Goal: Task Accomplishment & Management: Complete application form

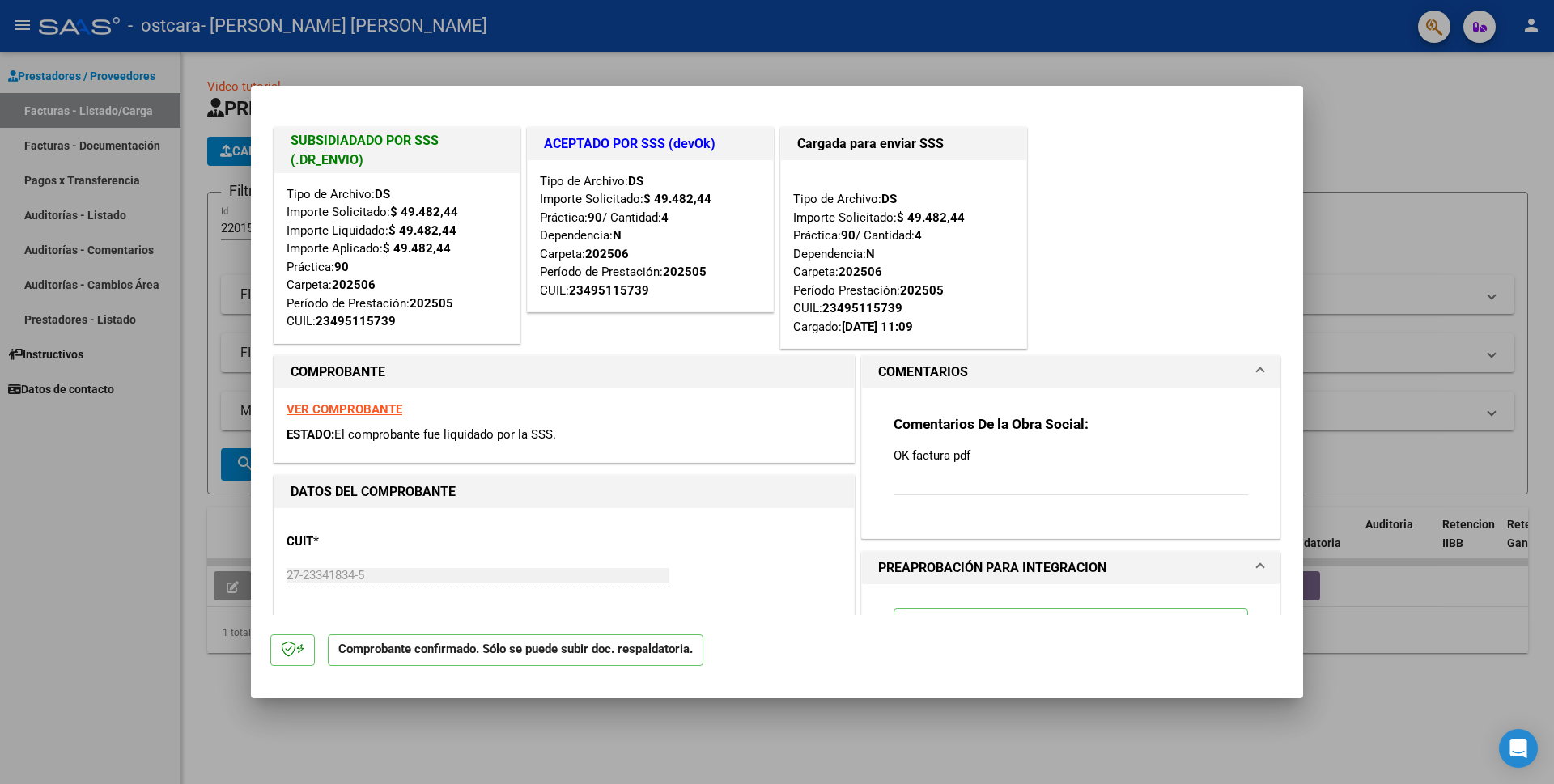
click at [1421, 109] on div at bounding box center [777, 392] width 1554 height 784
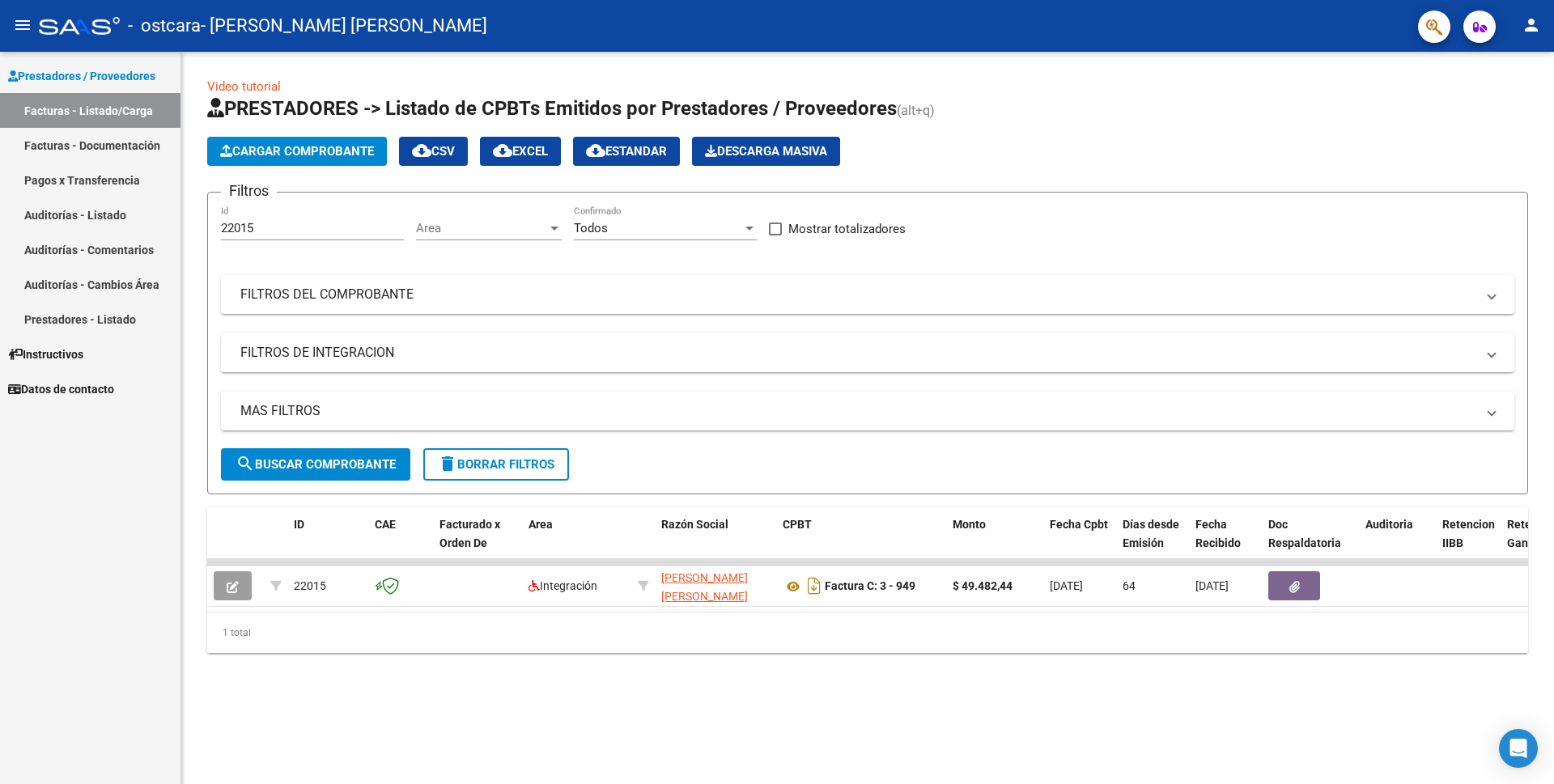
click at [52, 115] on link "Facturas - Listado/Carga" at bounding box center [90, 110] width 181 height 35
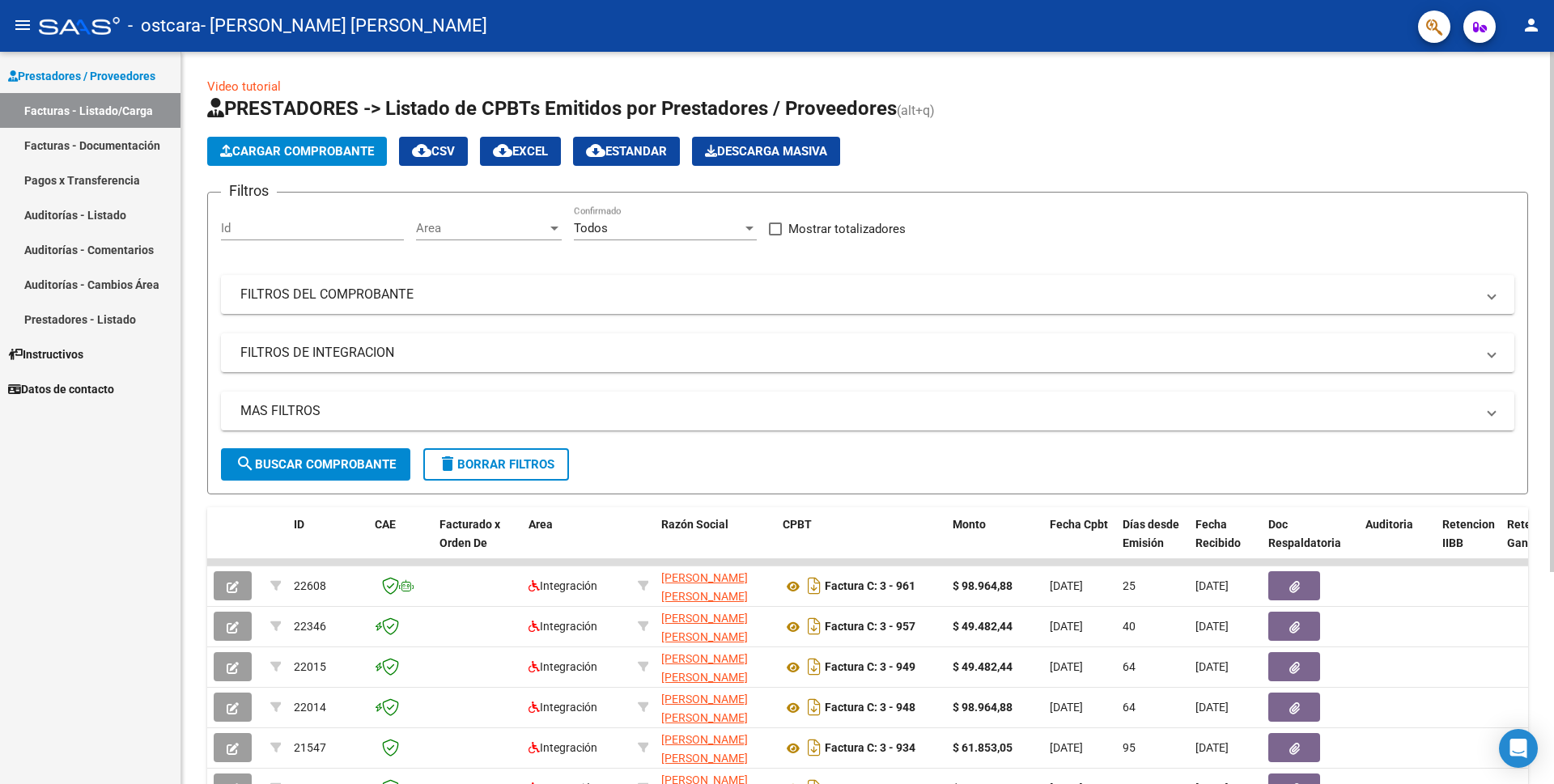
click at [278, 151] on span "Cargar Comprobante" at bounding box center [297, 150] width 154 height 14
click at [262, 148] on span "Cargar Comprobante" at bounding box center [297, 150] width 154 height 14
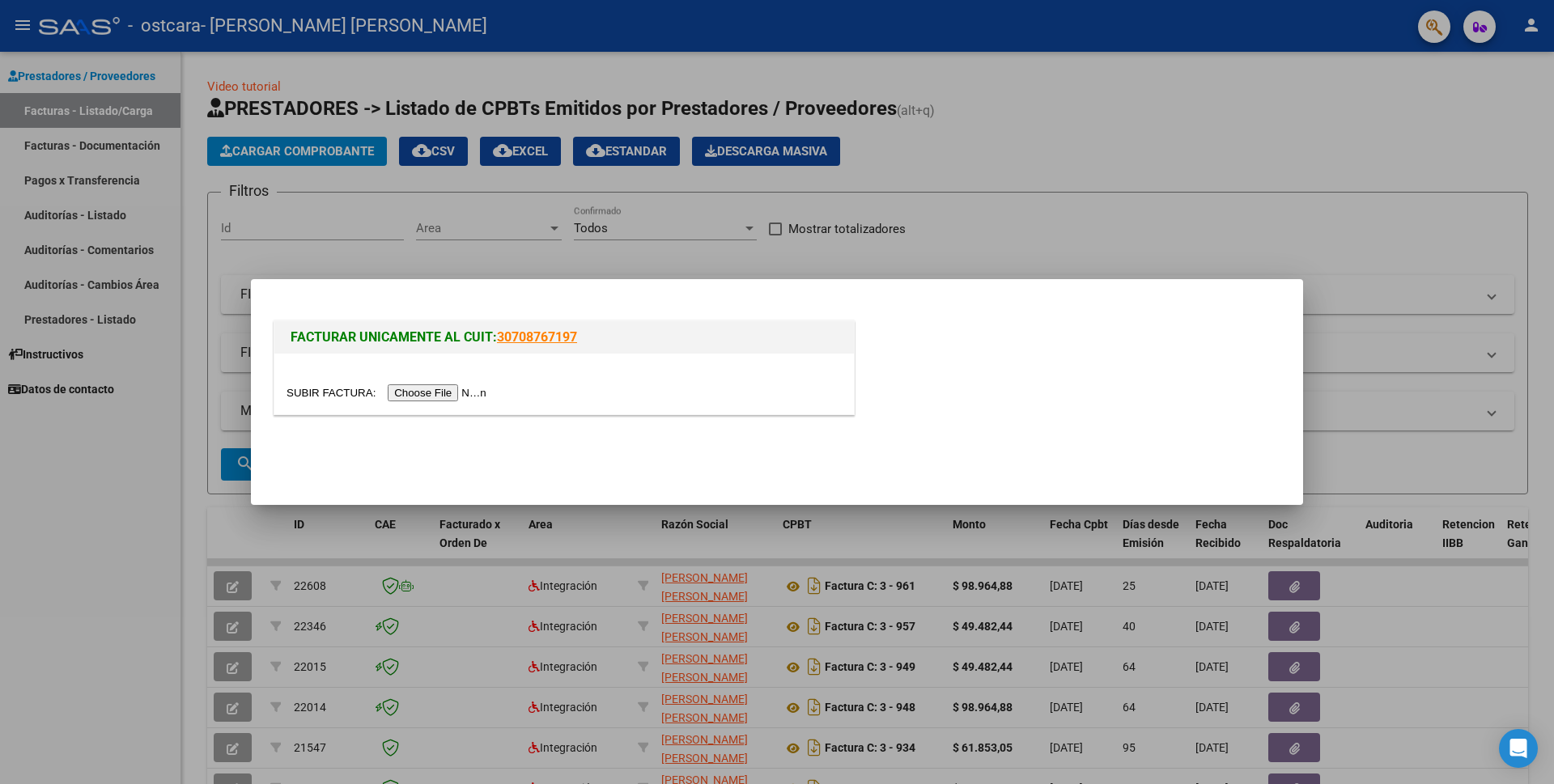
click at [481, 389] on input "file" at bounding box center [389, 393] width 205 height 17
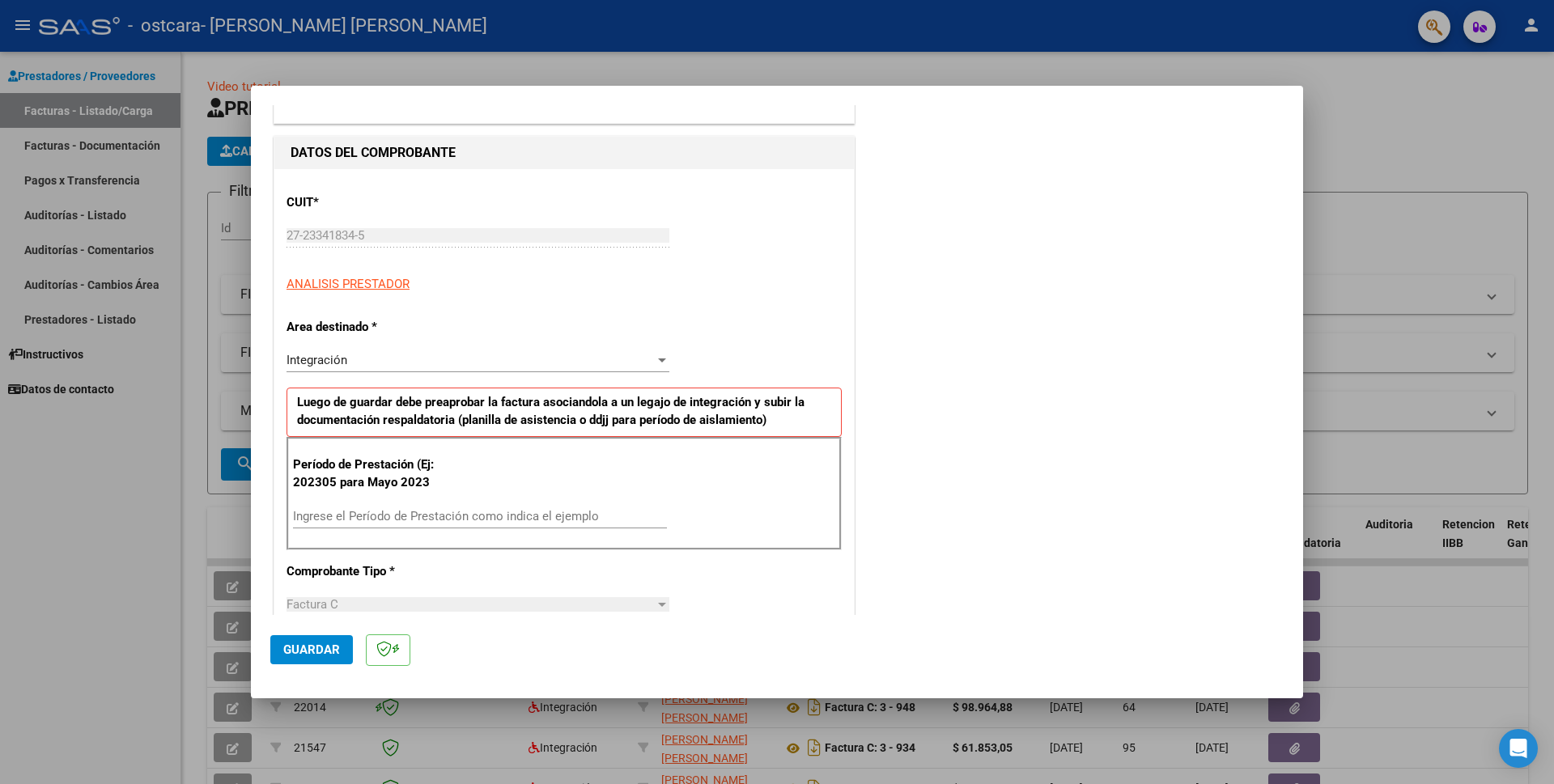
scroll to position [162, 0]
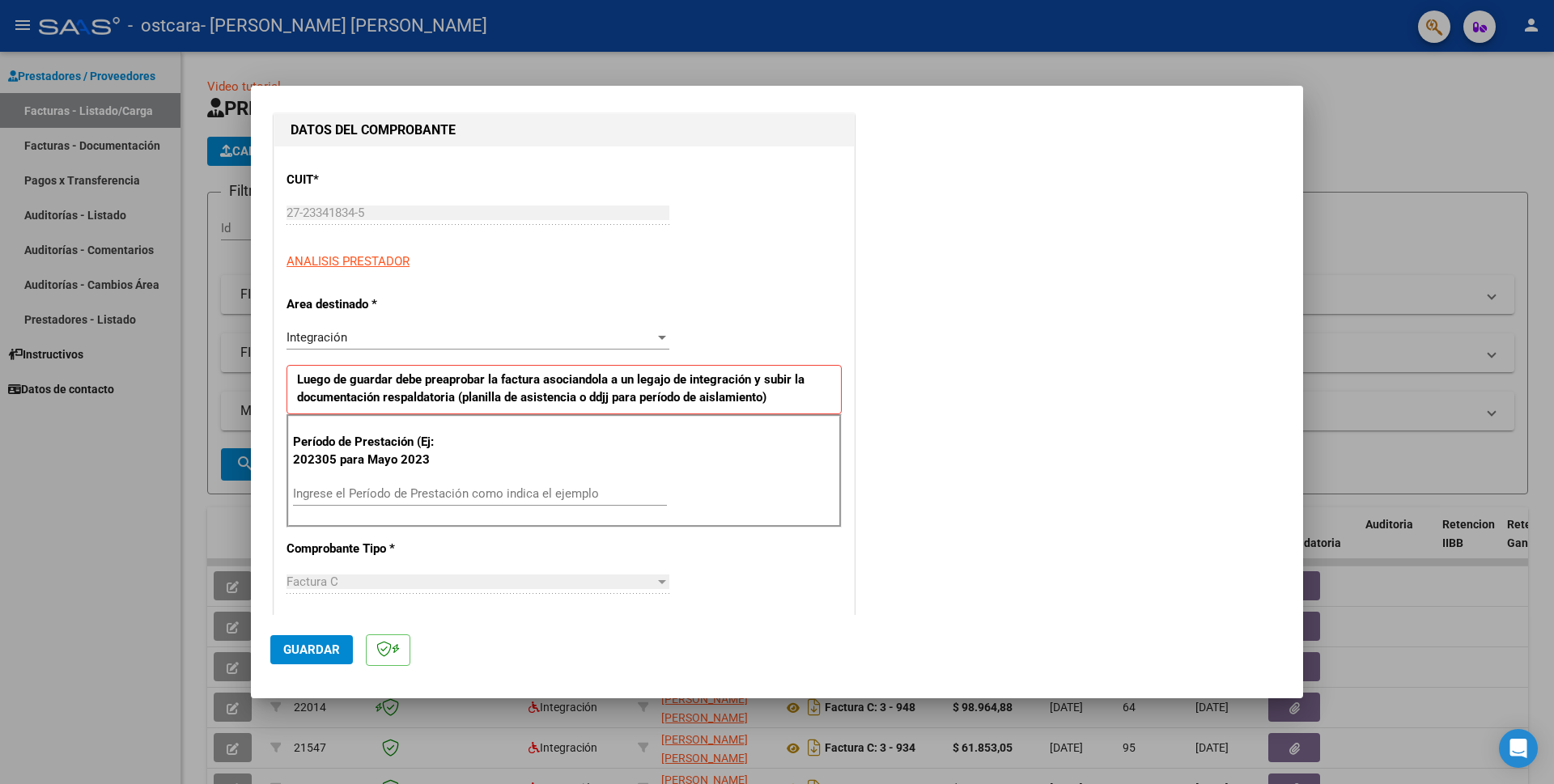
click at [658, 336] on div at bounding box center [662, 338] width 8 height 4
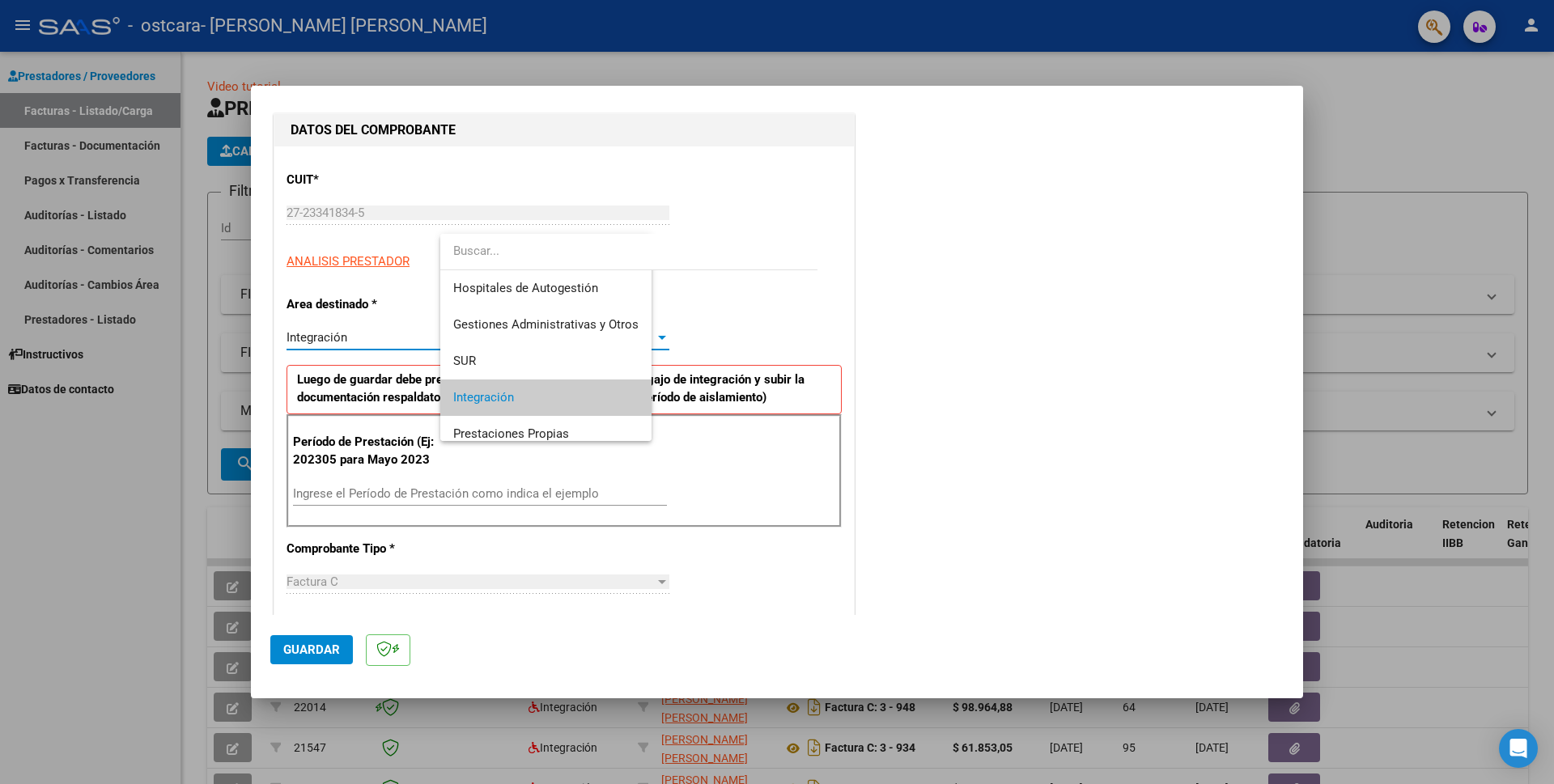
scroll to position [60, 0]
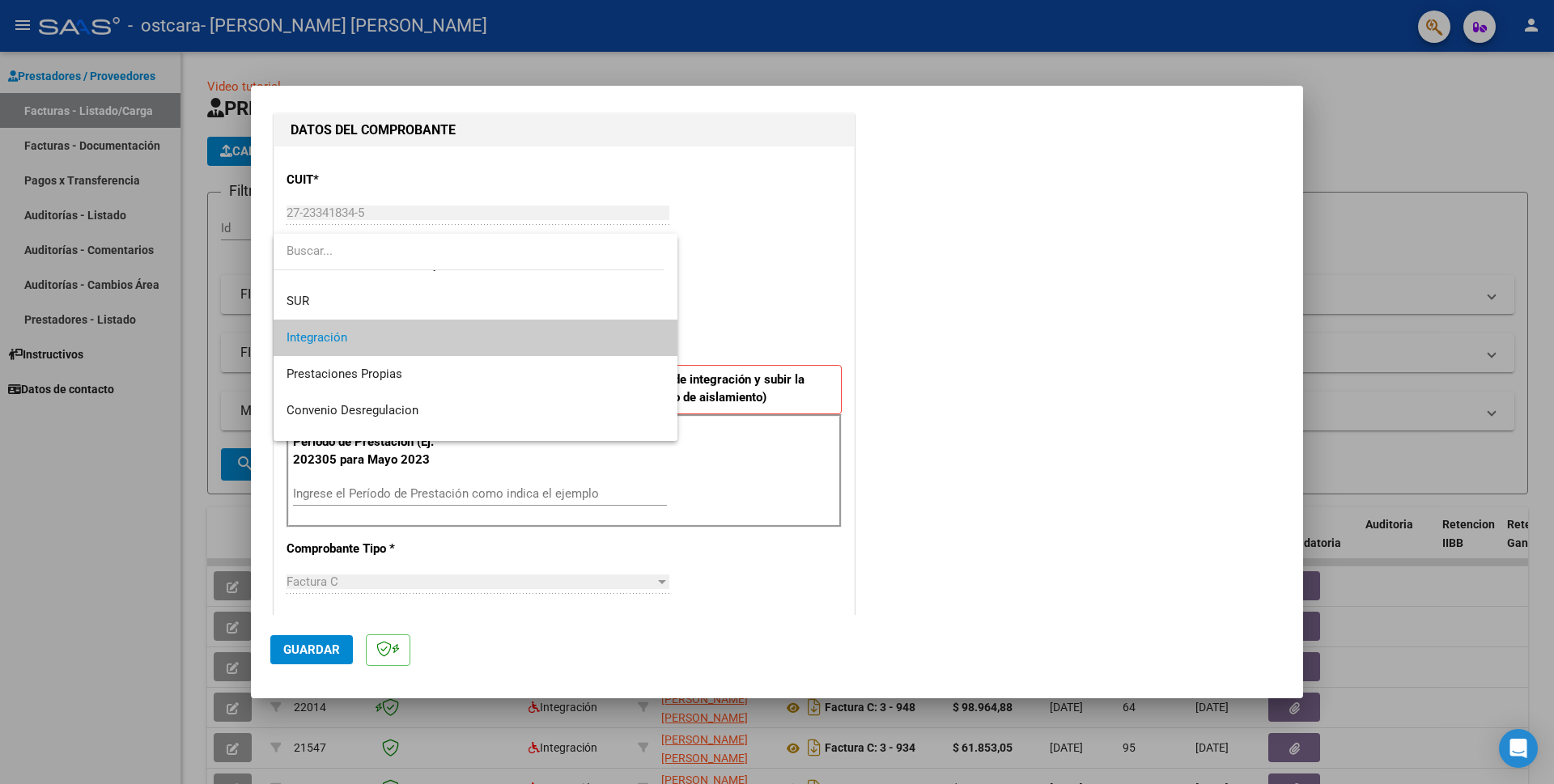
click at [655, 335] on mat-option "Integración" at bounding box center [475, 339] width 404 height 37
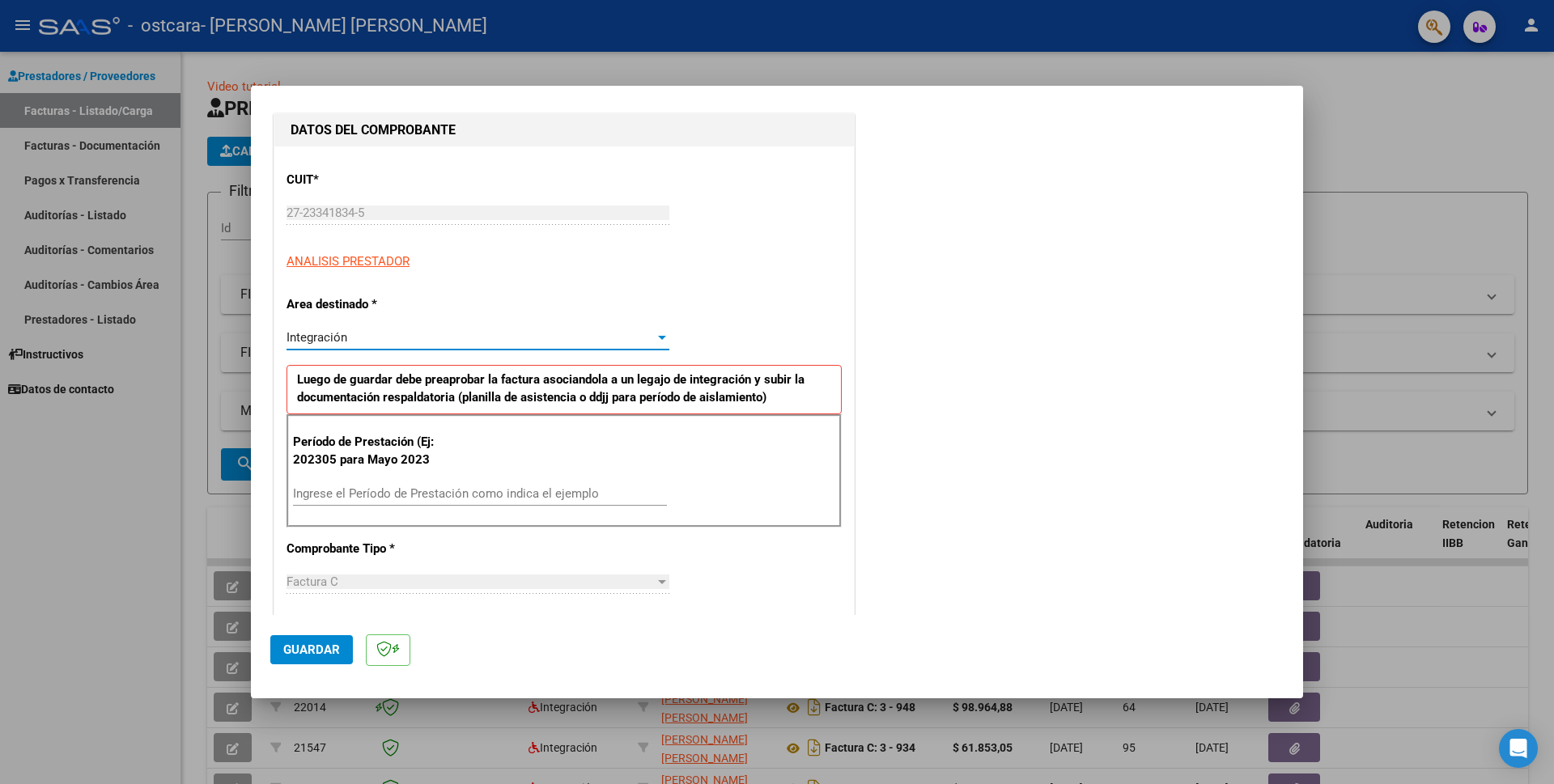
click at [658, 336] on div at bounding box center [662, 338] width 8 height 4
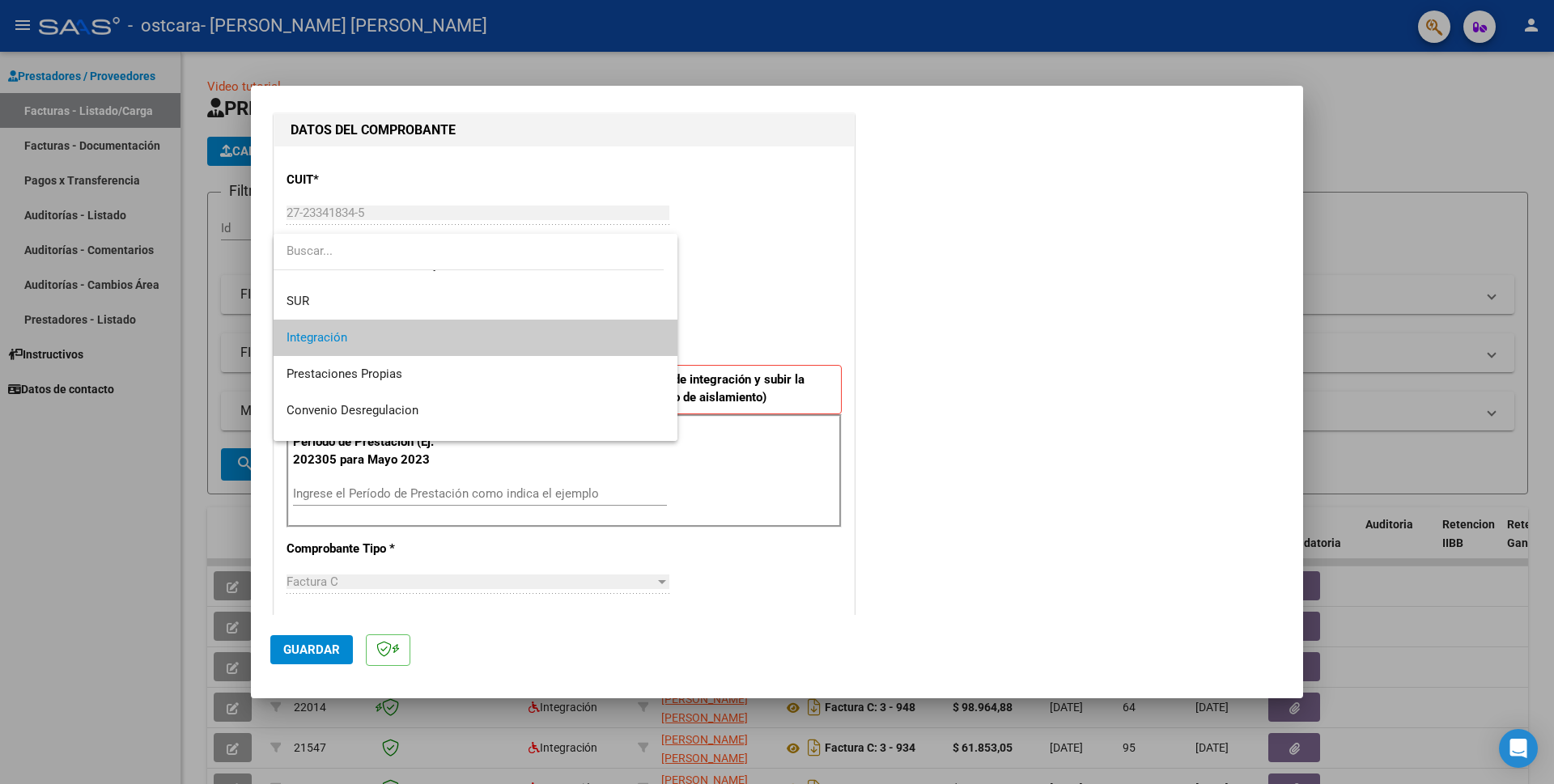
click at [655, 335] on mat-option "Integración" at bounding box center [475, 339] width 404 height 37
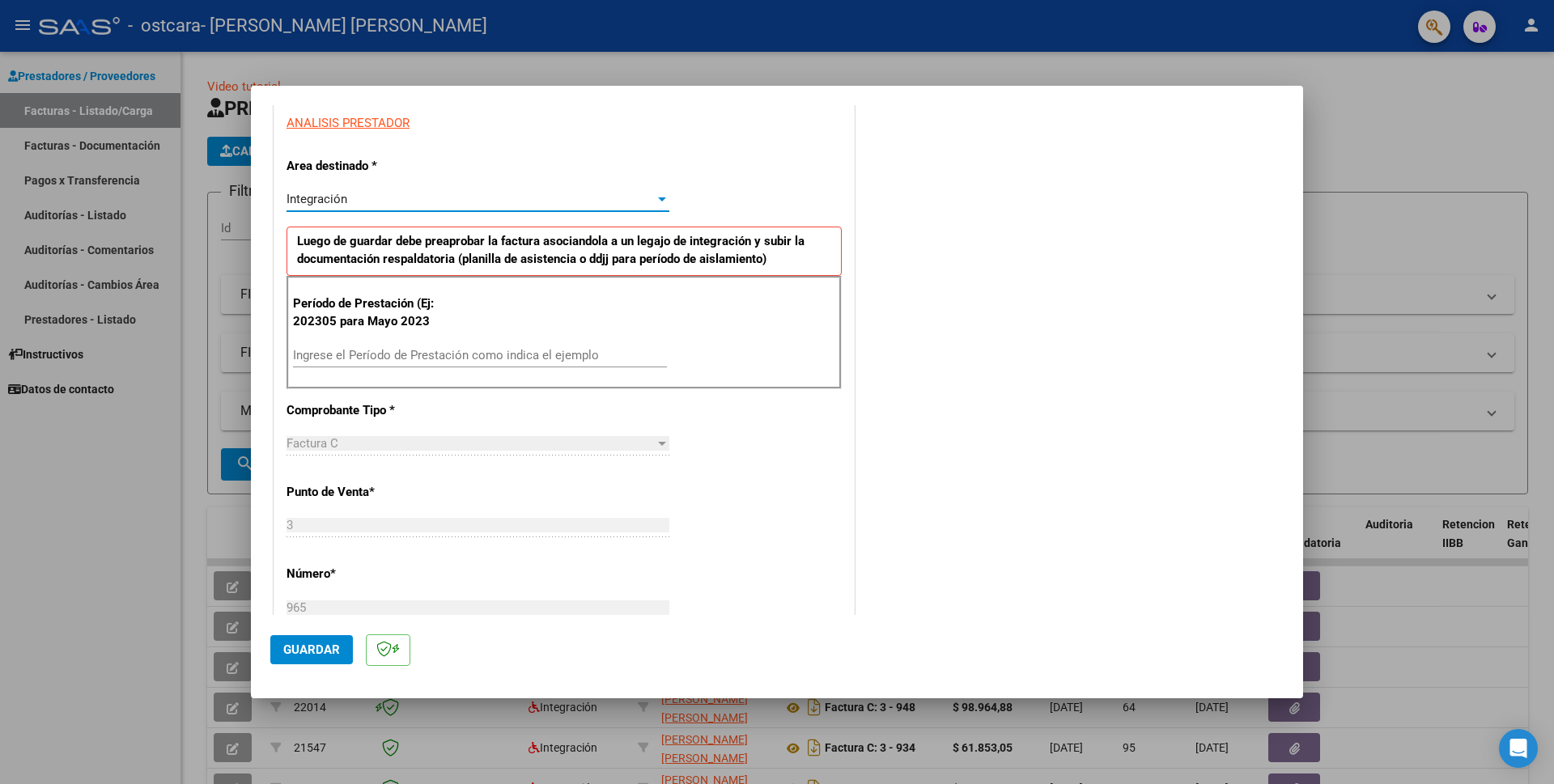
scroll to position [323, 0]
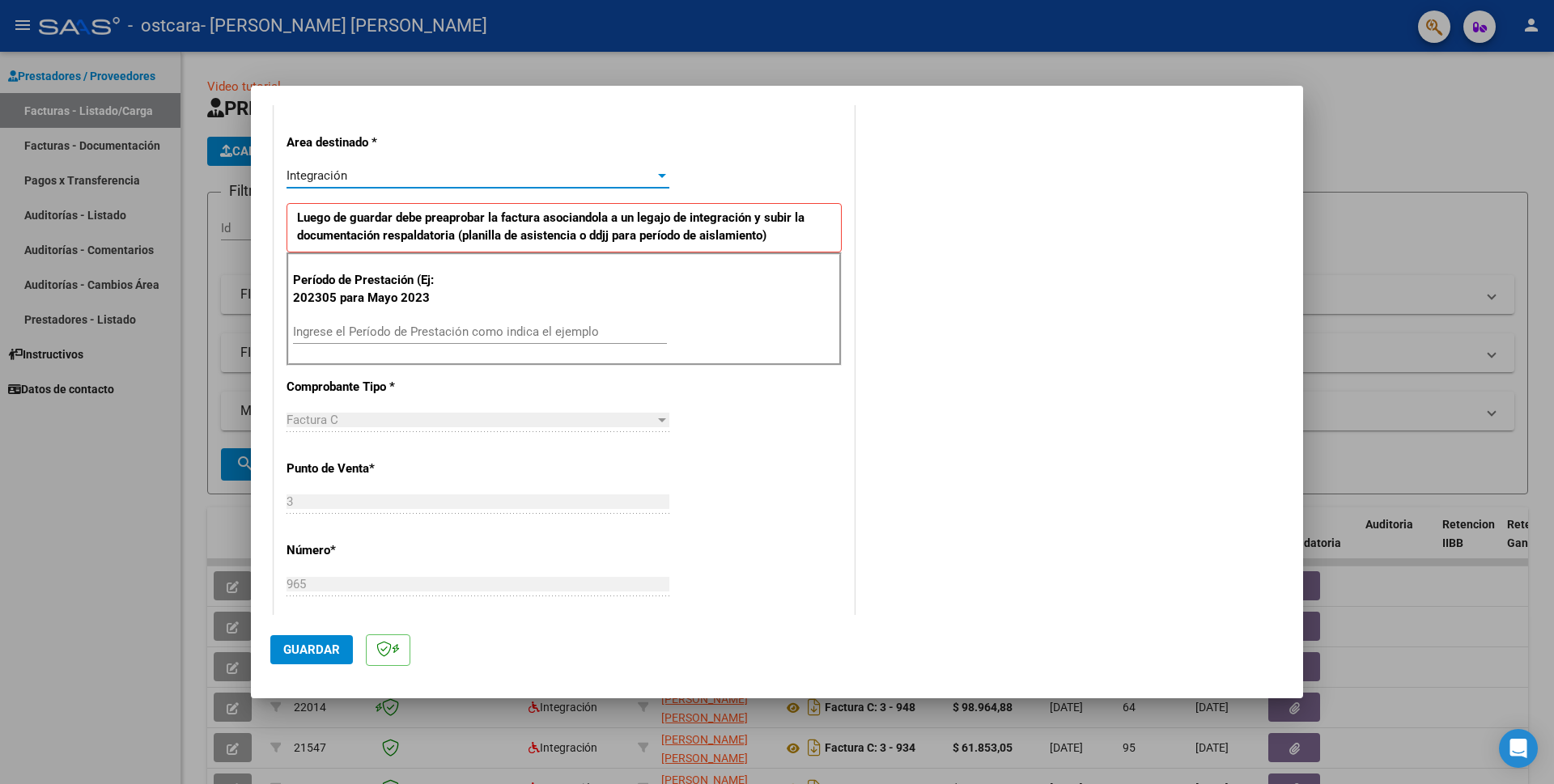
click at [346, 334] on input "Ingrese el Período de Prestación como indica el ejemplo" at bounding box center [480, 331] width 374 height 14
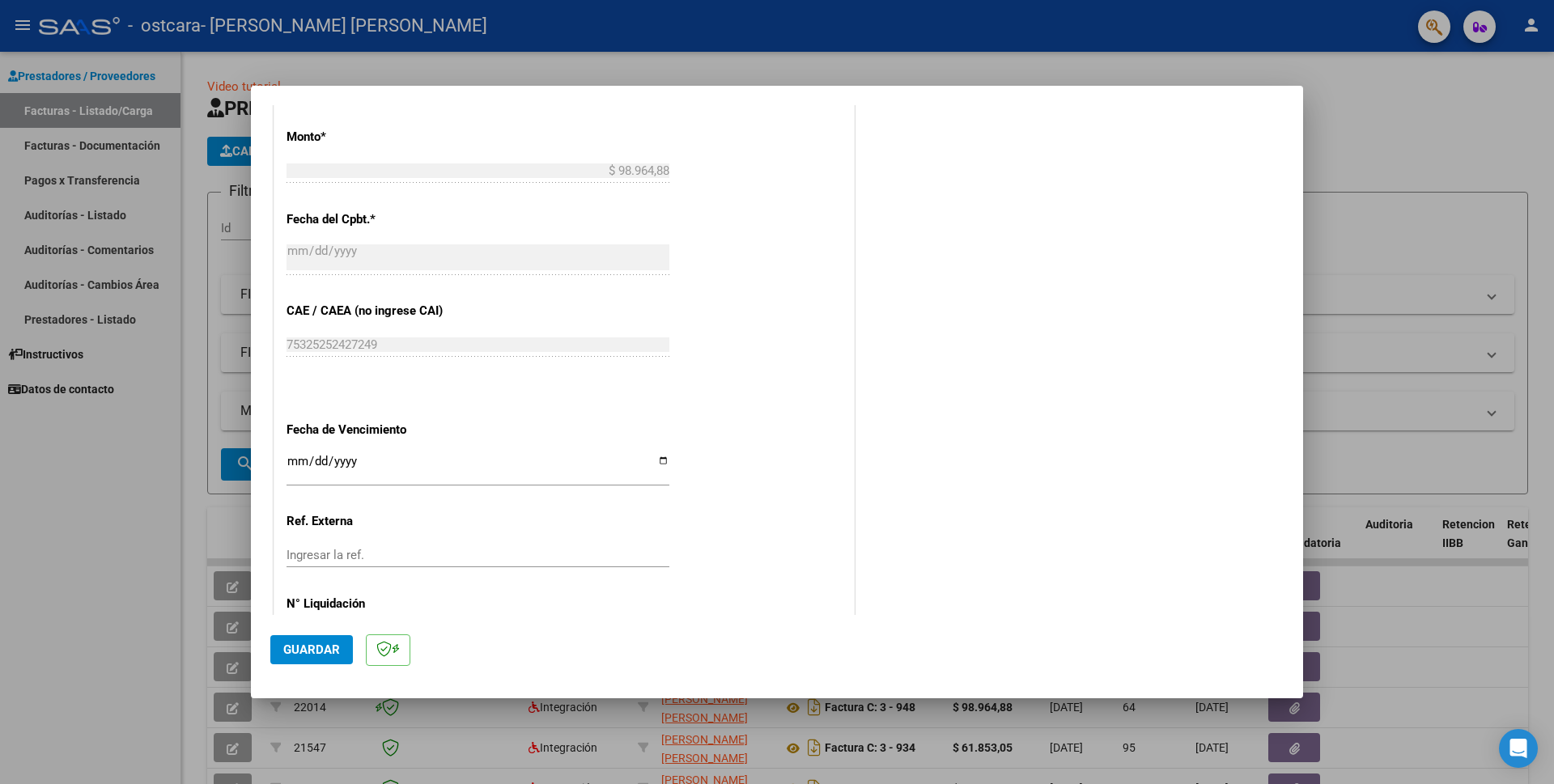
scroll to position [864, 0]
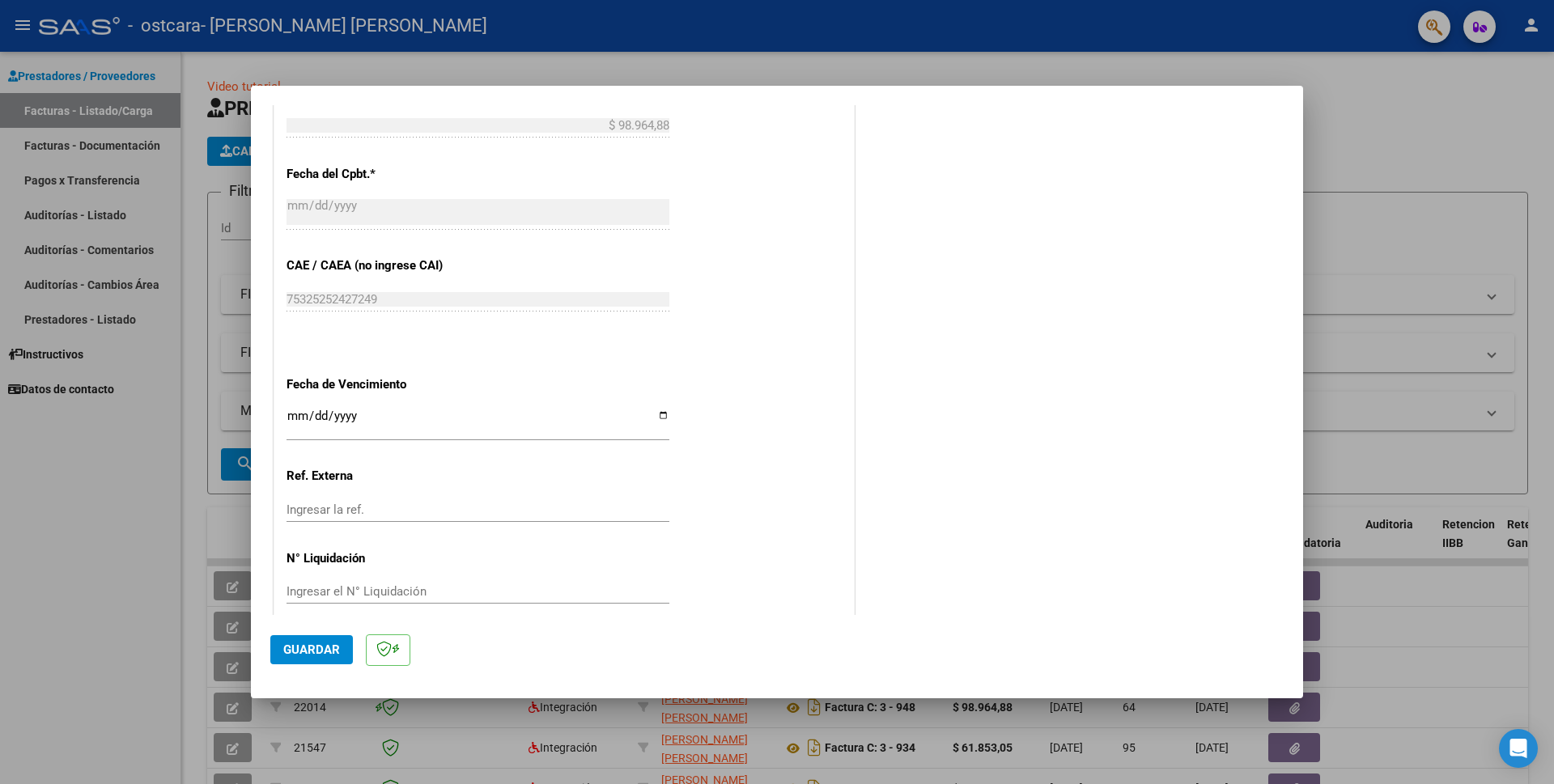
type input "202507"
click at [301, 645] on span "Guardar" at bounding box center [312, 649] width 57 height 14
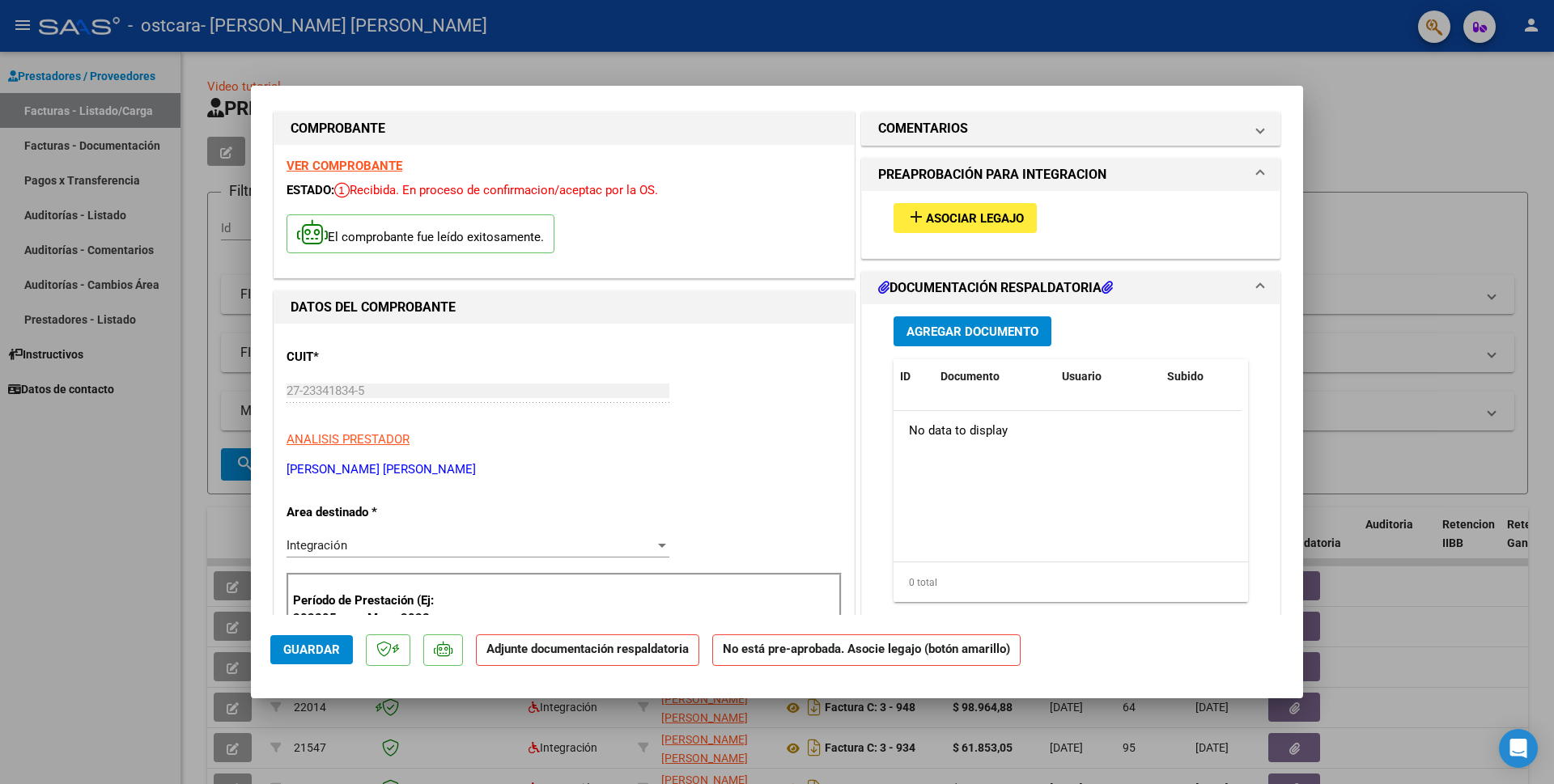
scroll to position [0, 0]
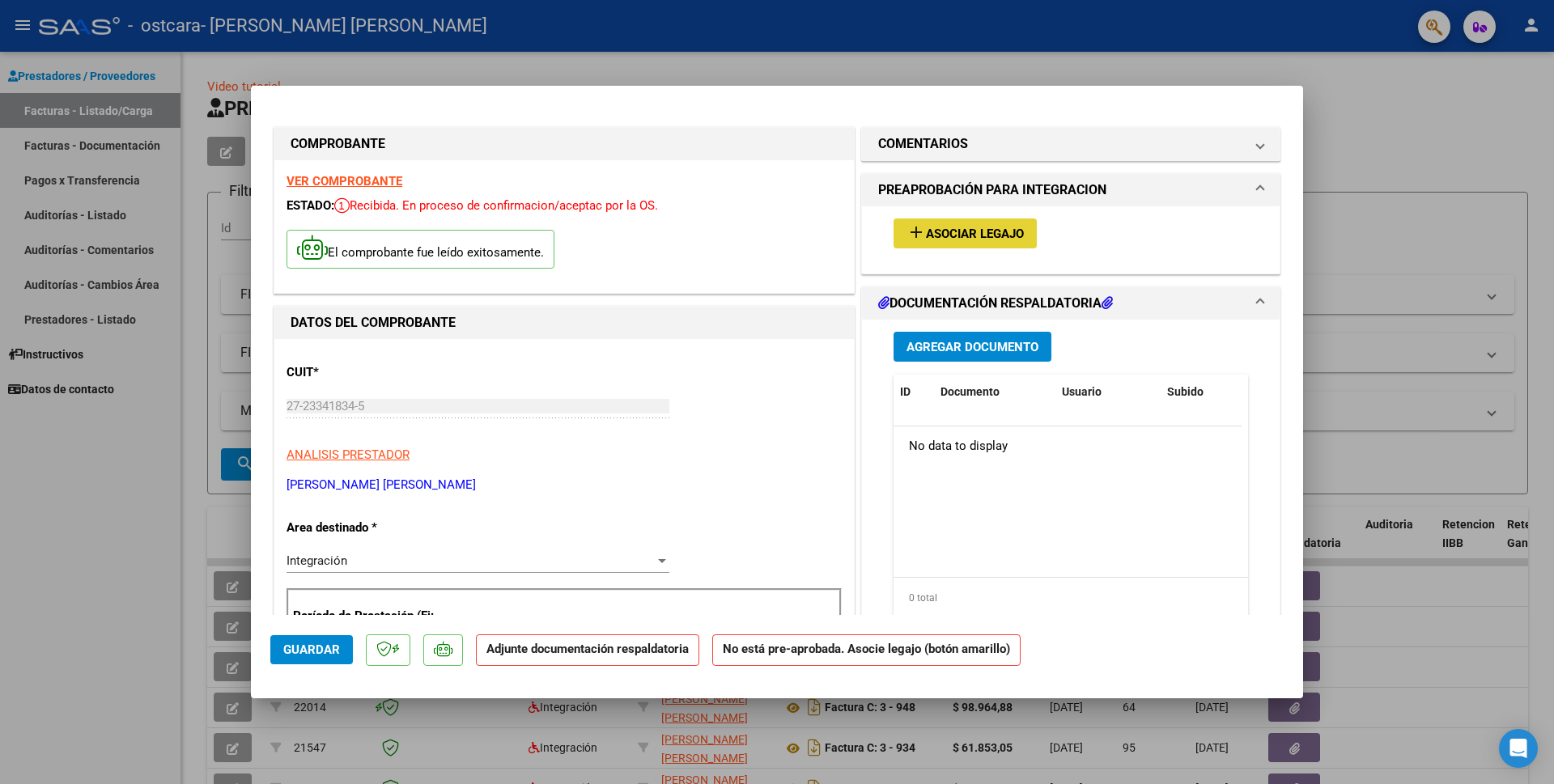
click at [917, 232] on mat-icon "add" at bounding box center [916, 232] width 19 height 19
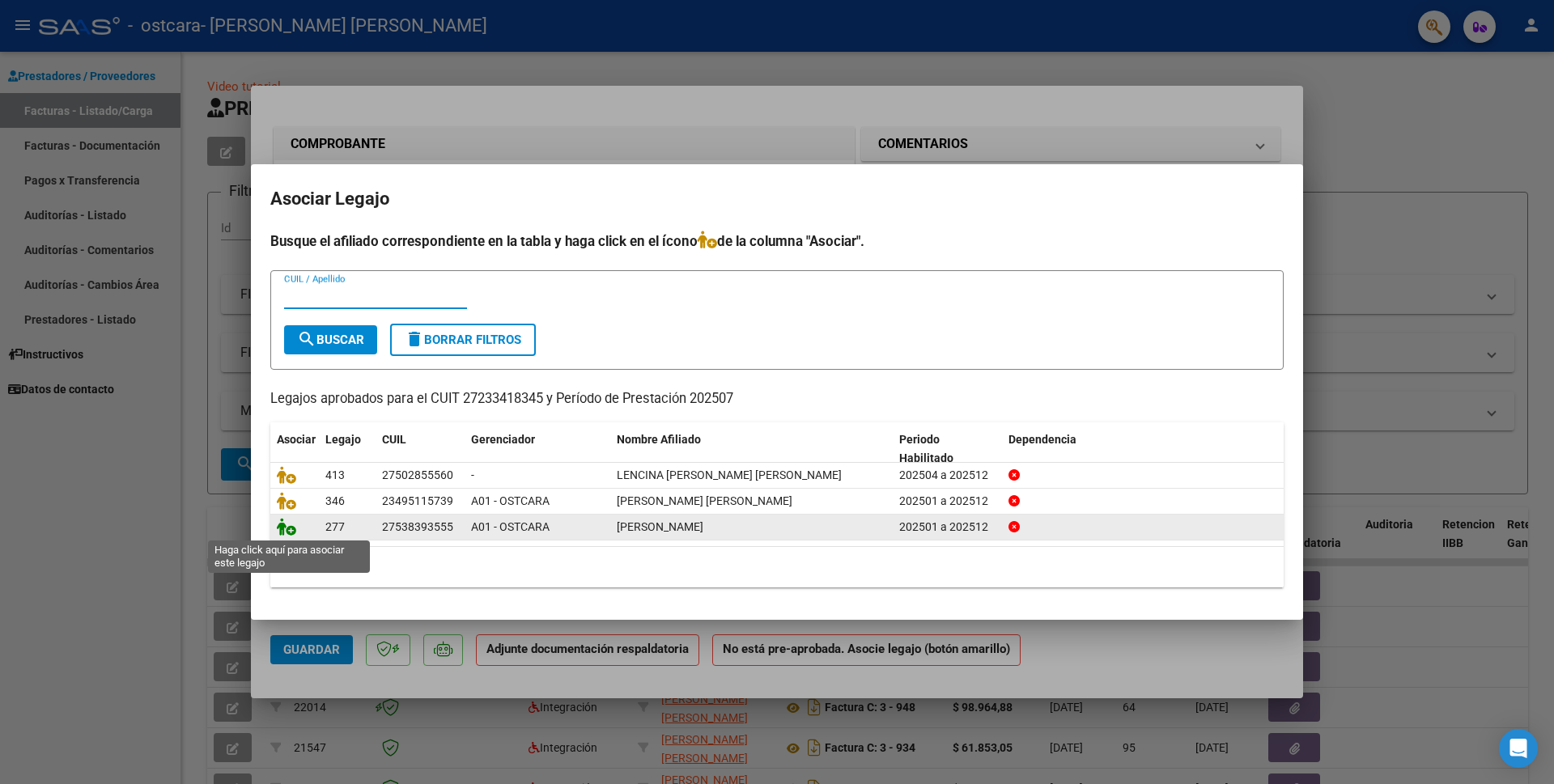
click at [290, 527] on icon at bounding box center [286, 527] width 19 height 18
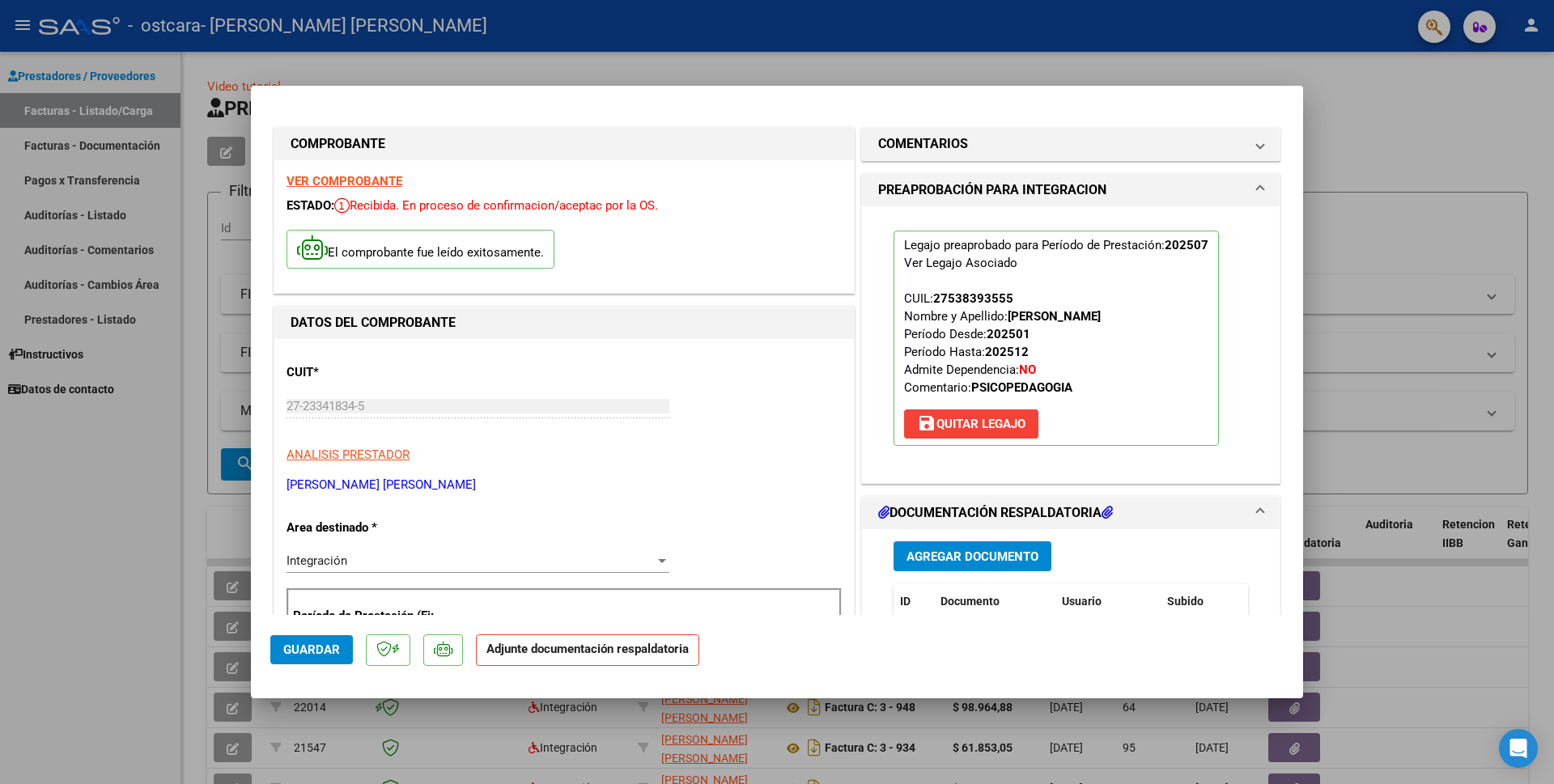
scroll to position [162, 0]
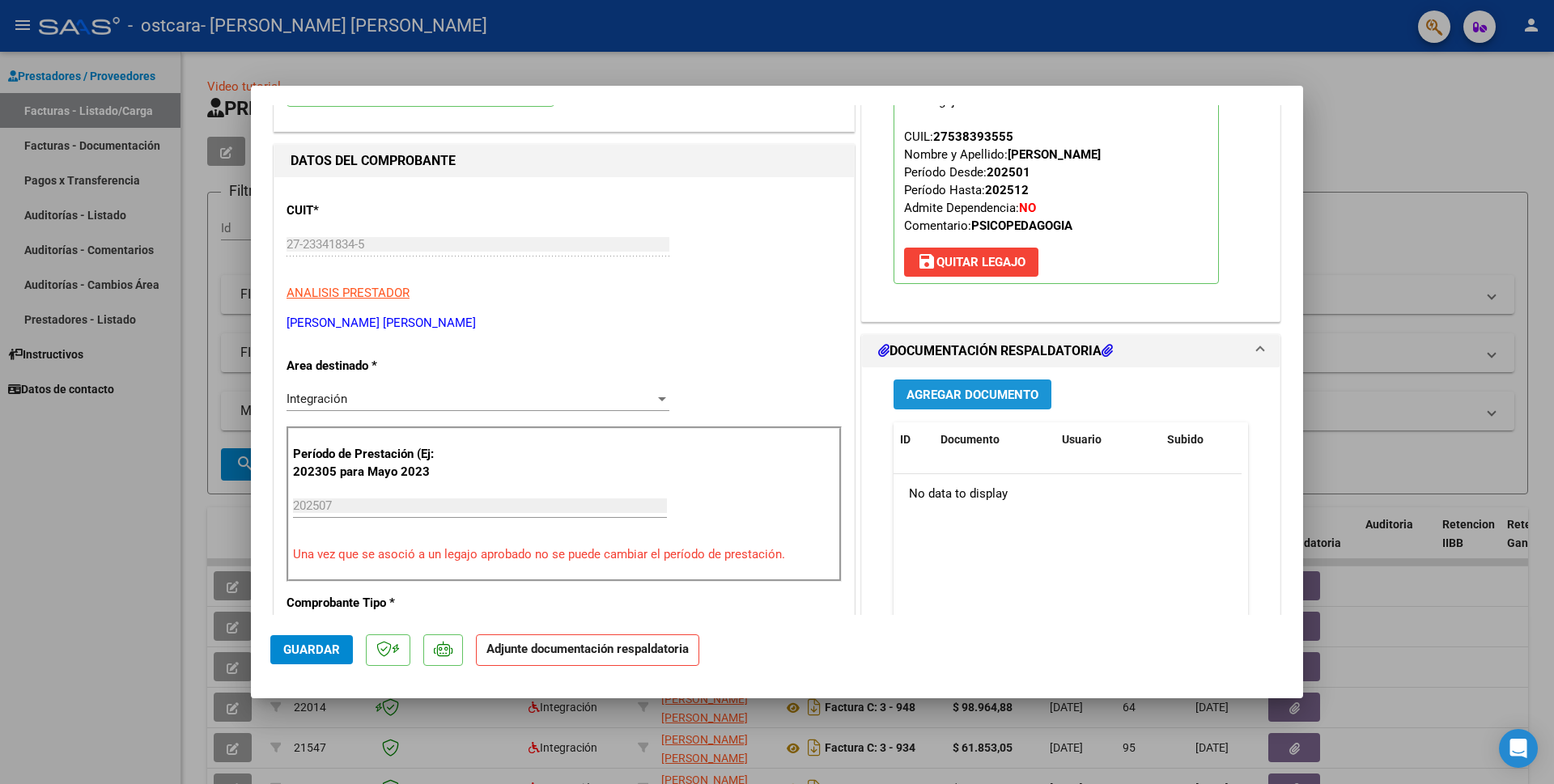
click at [961, 396] on span "Agregar Documento" at bounding box center [973, 395] width 132 height 14
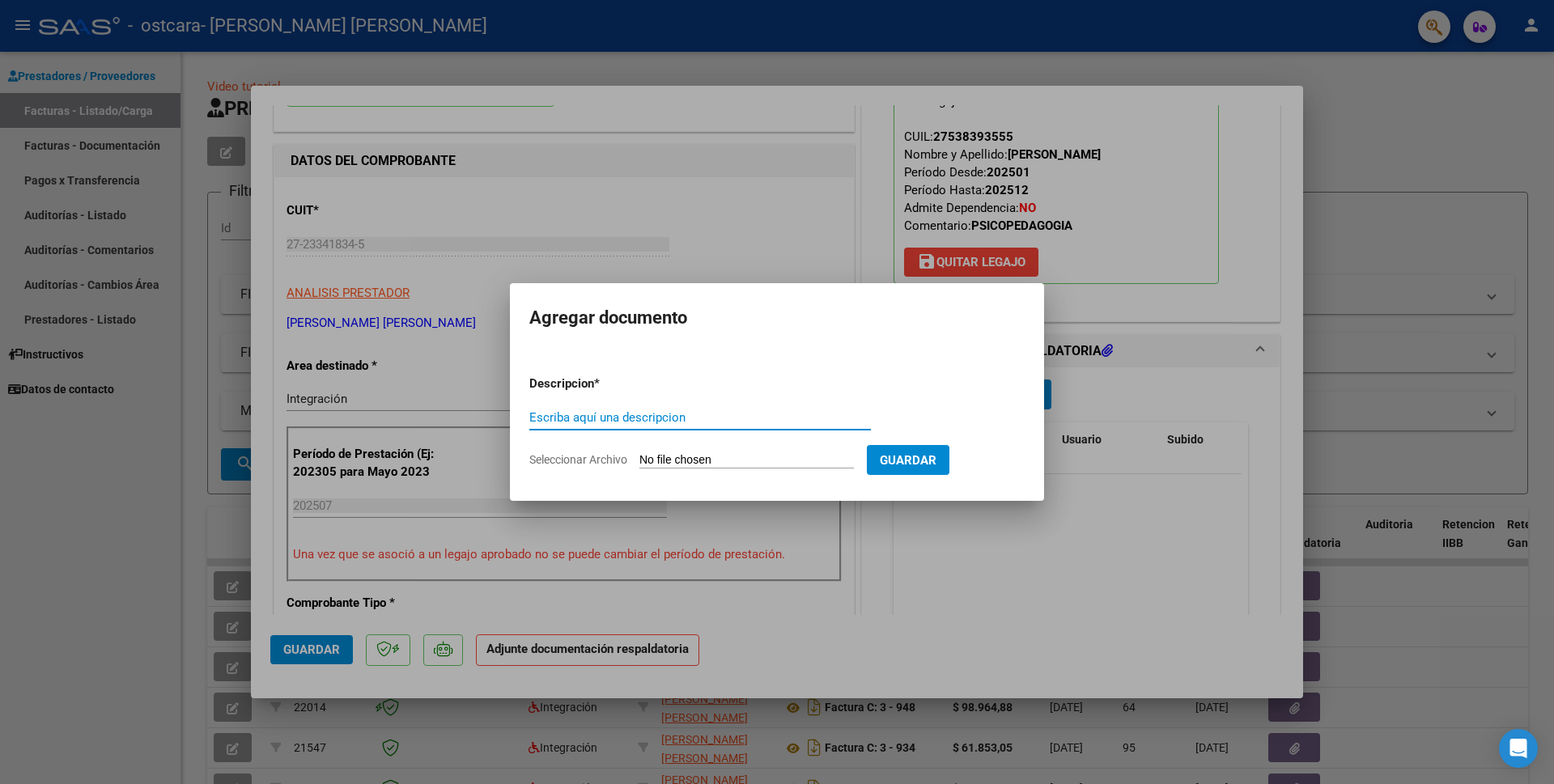
click at [553, 415] on input "Escriba aquí una descripcion" at bounding box center [700, 417] width 342 height 14
click at [645, 416] on input "Asistencia Julio/25 brenda Quiroz" at bounding box center [700, 417] width 342 height 14
type input "Asistencia Julio/25 Breanda Quiroz"
click at [619, 459] on span "Seleccionar Archivo" at bounding box center [578, 459] width 98 height 13
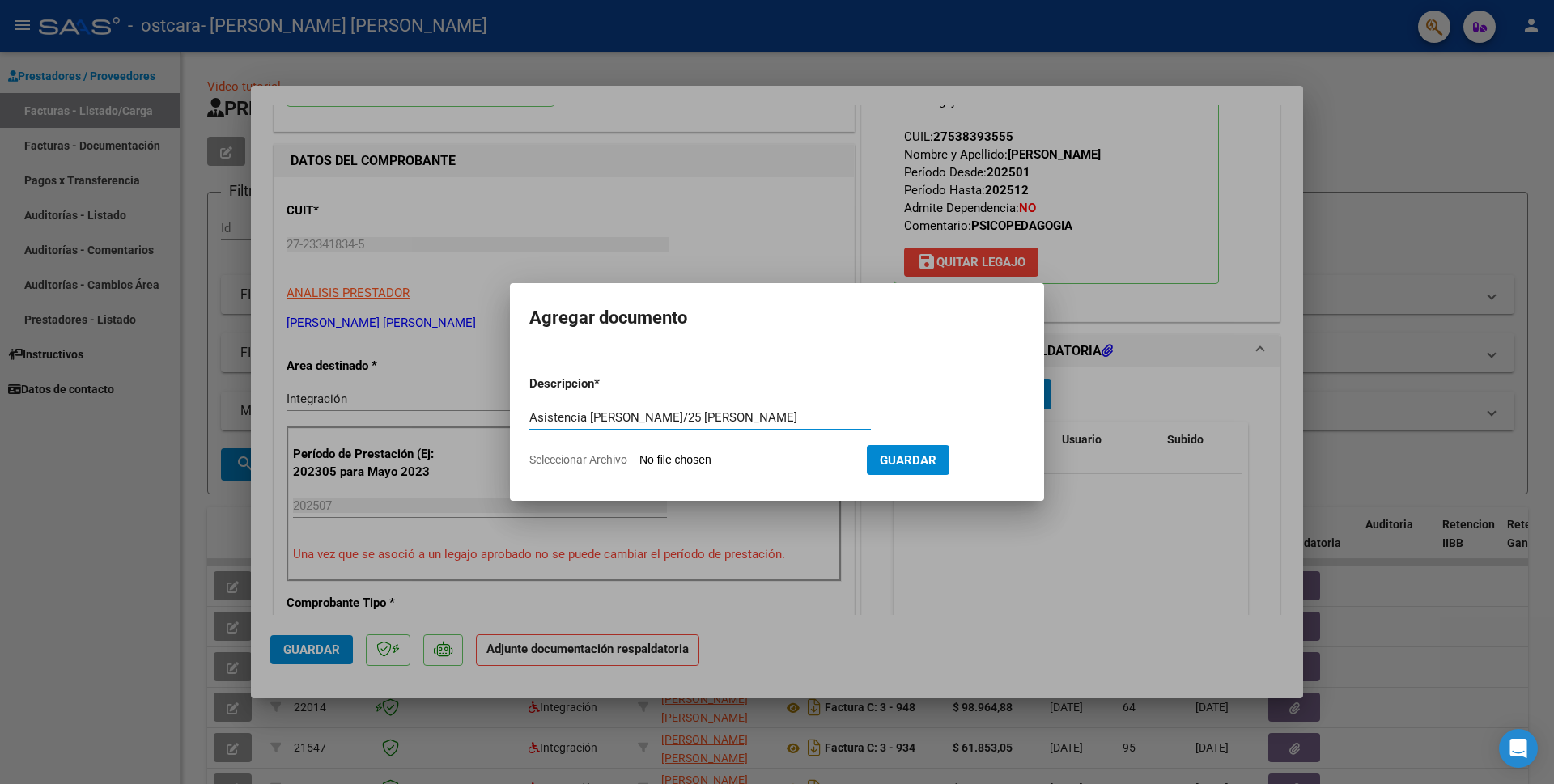
click at [639, 459] on input "Seleccionar Archivo" at bounding box center [746, 461] width 215 height 15
type input "C:\fakepath\Asís Brenda julio.pdf"
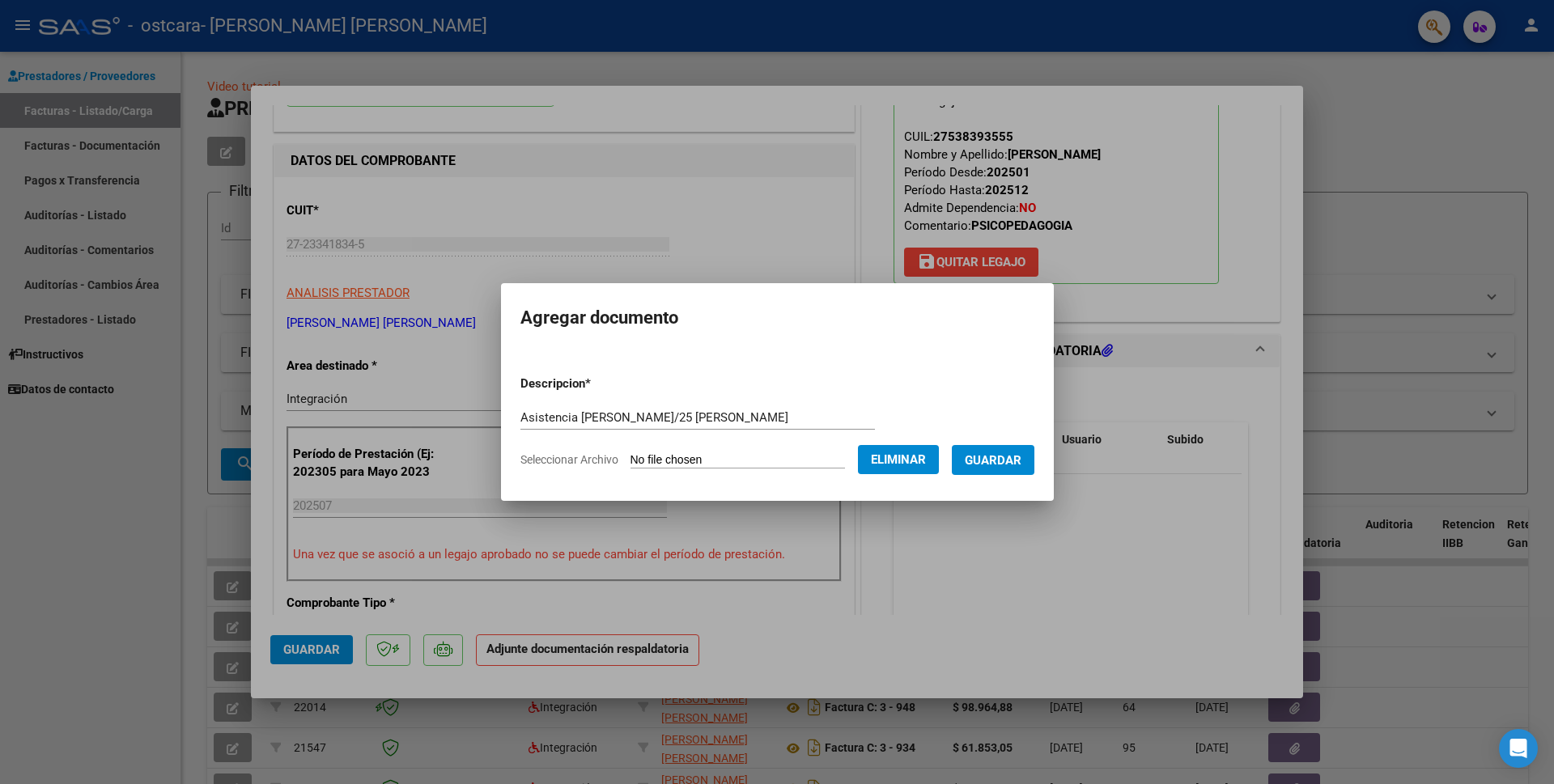
click at [1005, 458] on span "Guardar" at bounding box center [993, 460] width 57 height 14
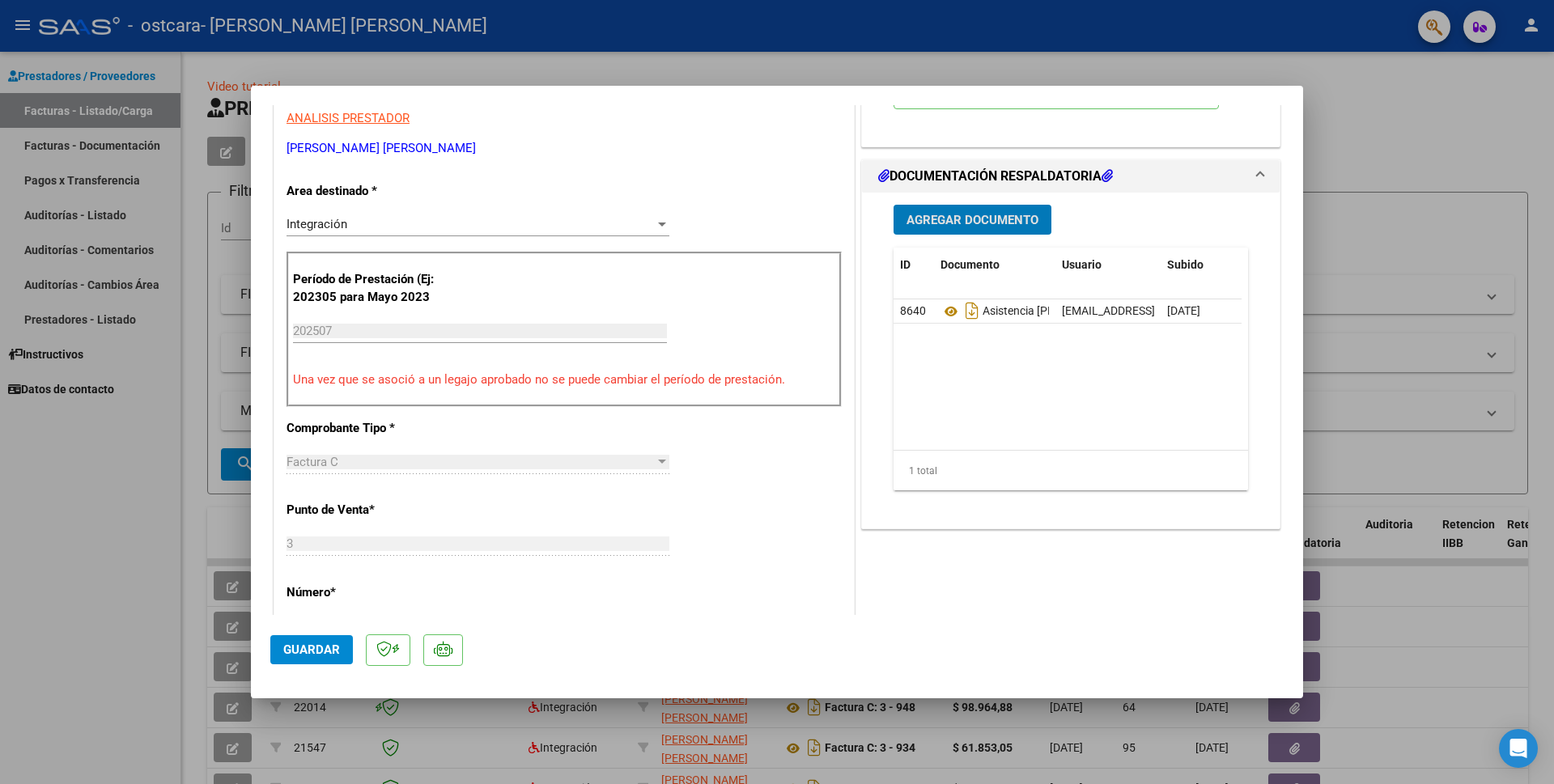
scroll to position [405, 0]
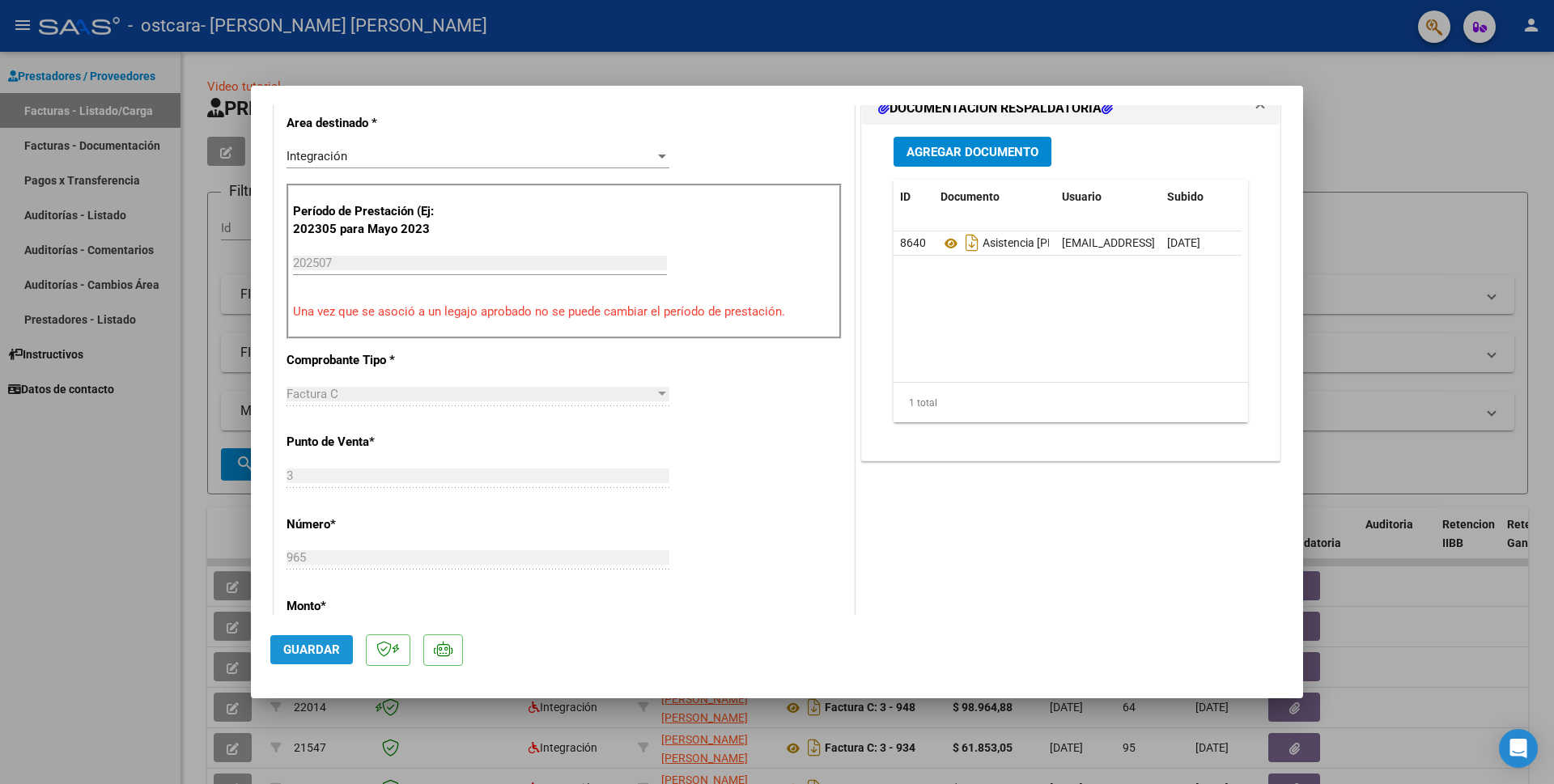
click at [313, 649] on span "Guardar" at bounding box center [312, 649] width 57 height 14
click at [1413, 119] on div at bounding box center [777, 392] width 1554 height 784
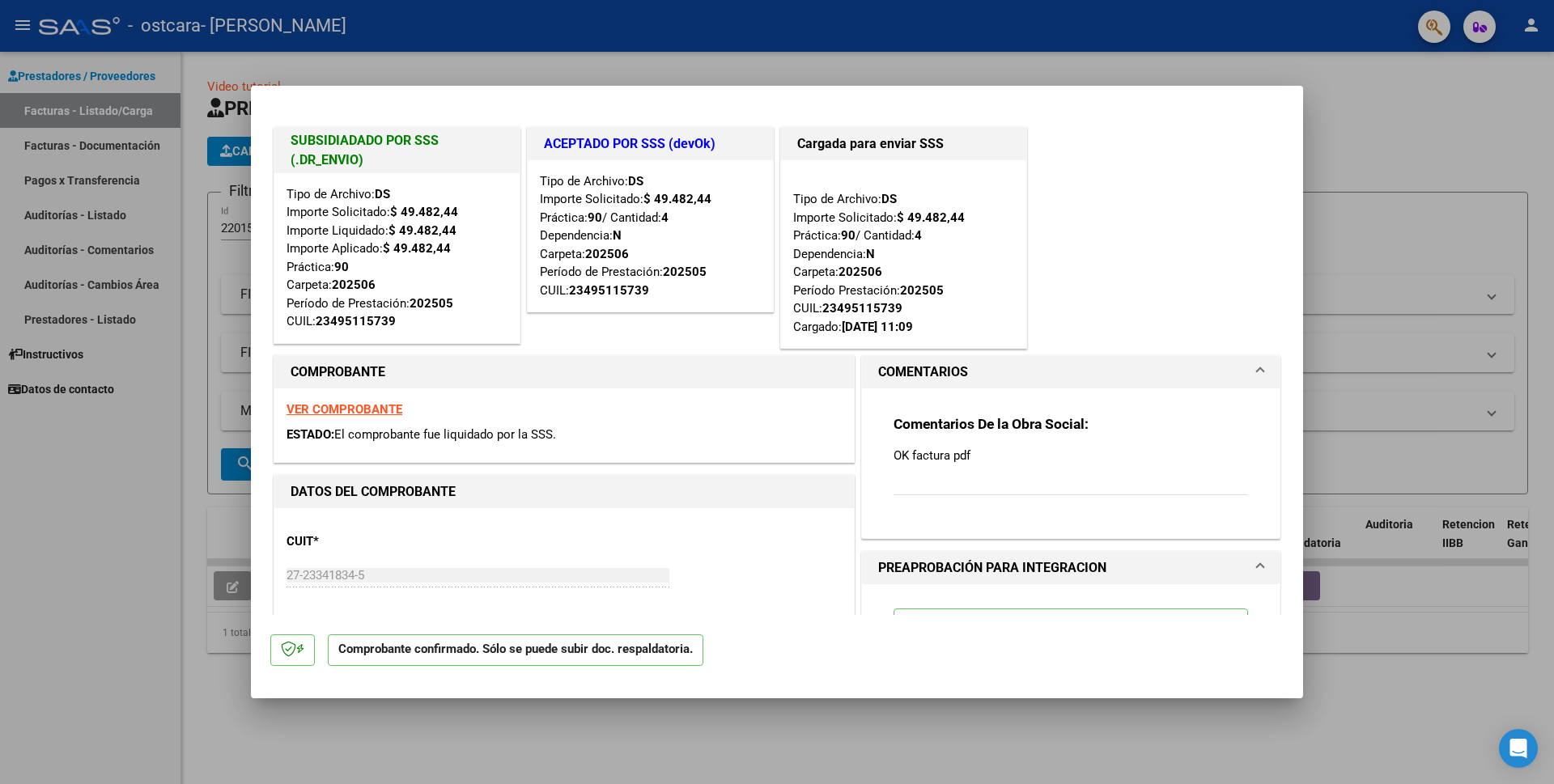
click at [1412, 112] on div at bounding box center [777, 392] width 1554 height 784
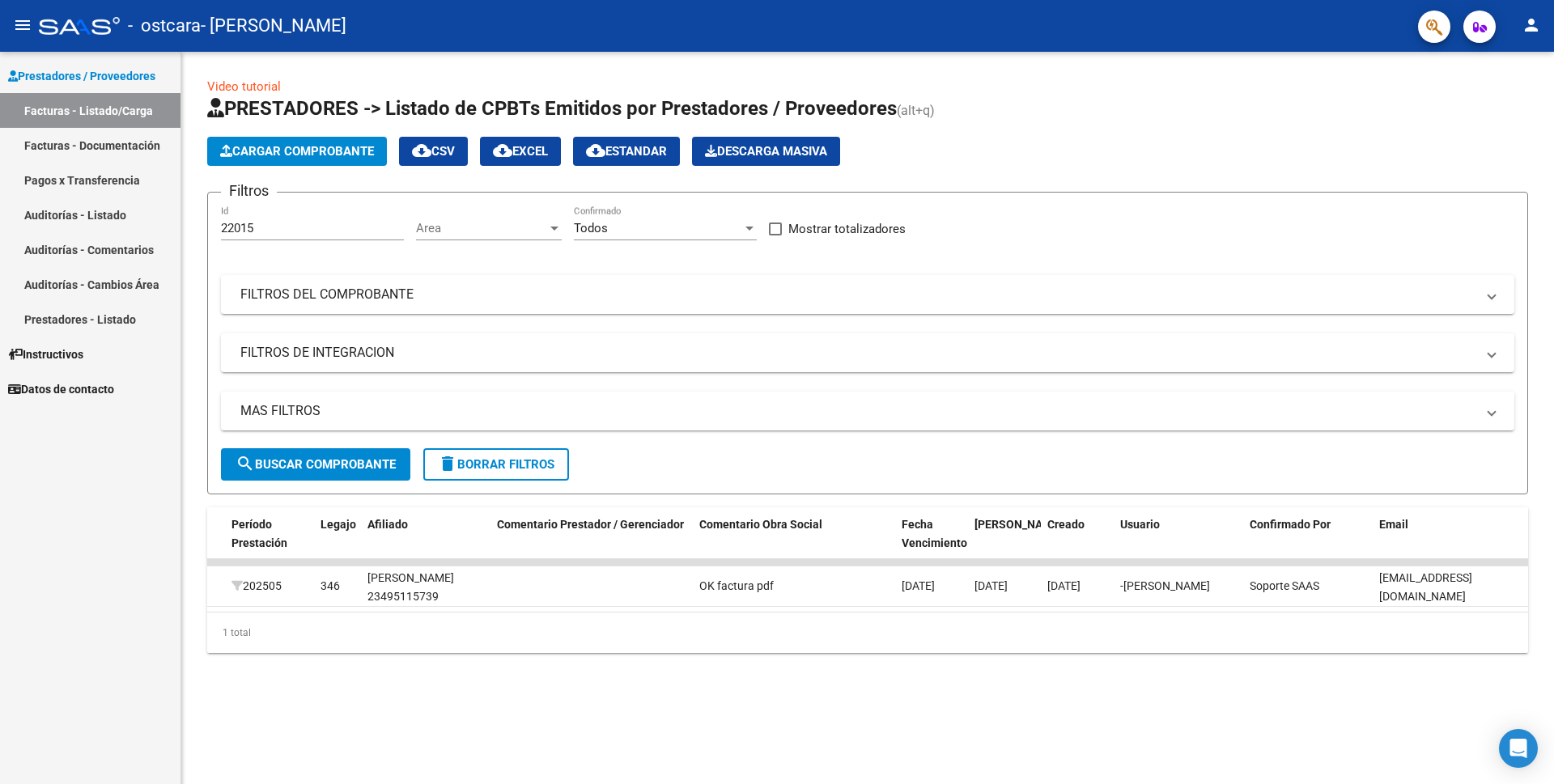
scroll to position [0, 2092]
click at [301, 150] on span "Cargar Comprobante" at bounding box center [297, 150] width 154 height 14
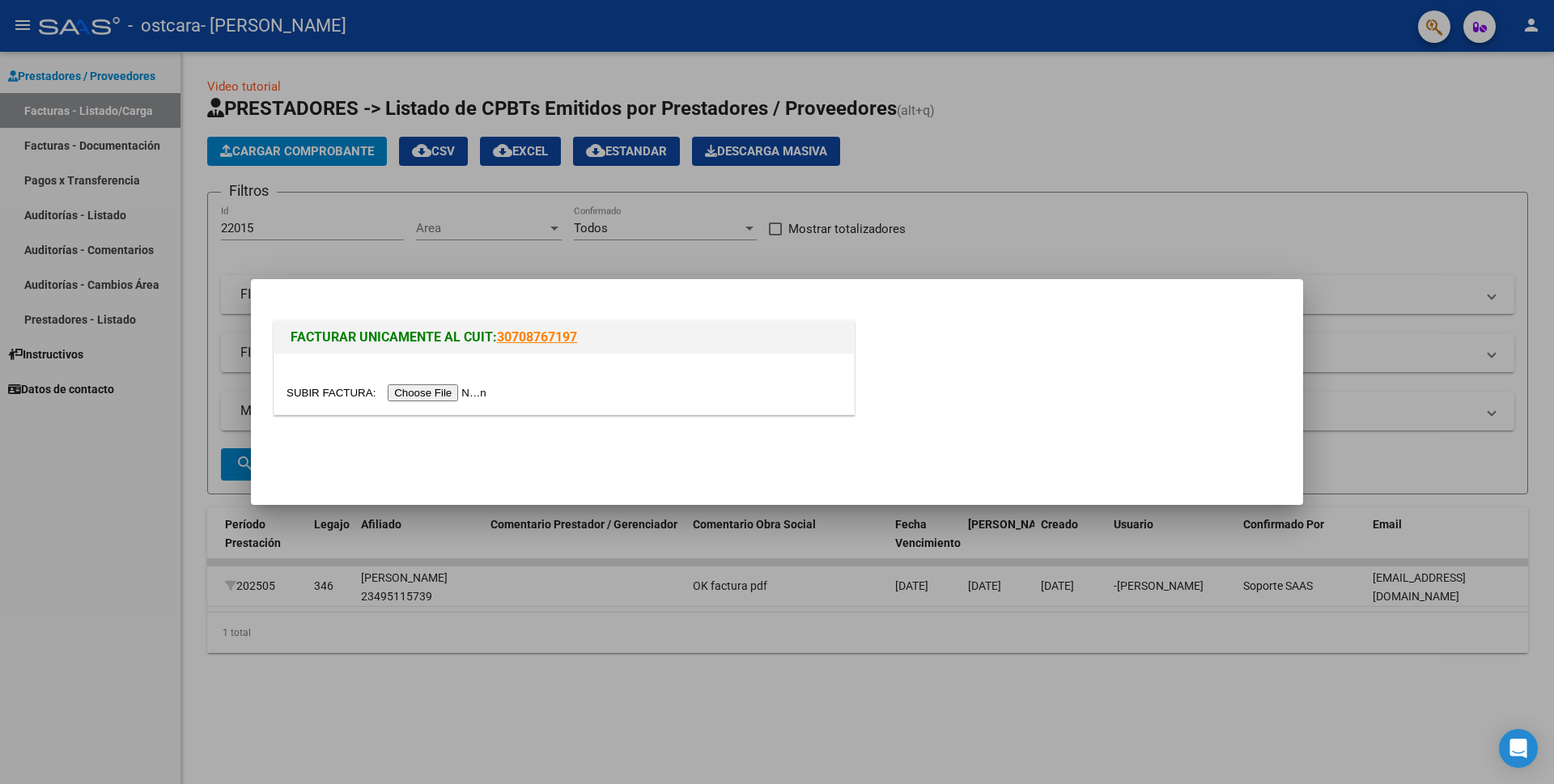
click at [429, 394] on input "file" at bounding box center [389, 393] width 205 height 17
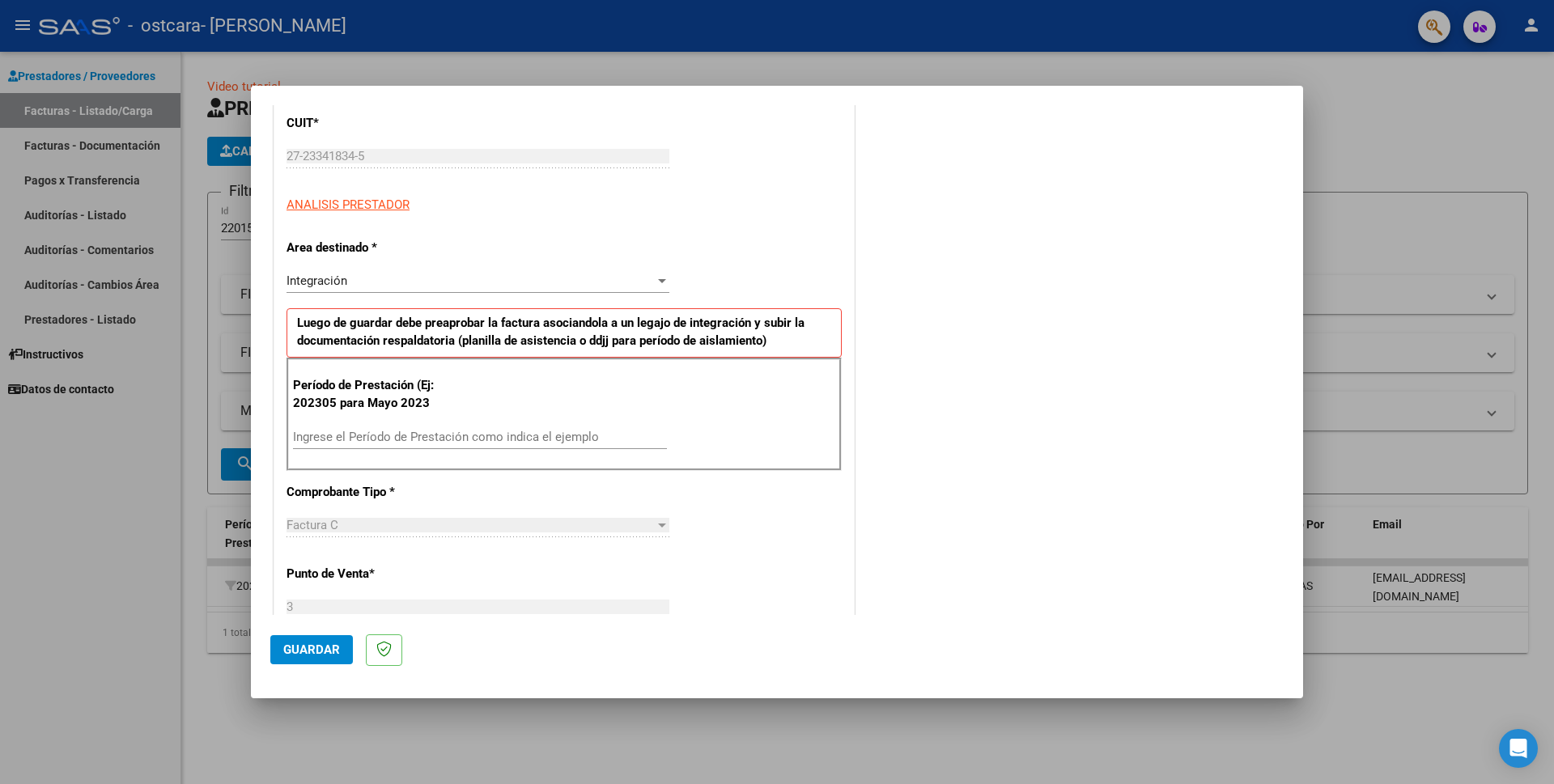
scroll to position [323, 0]
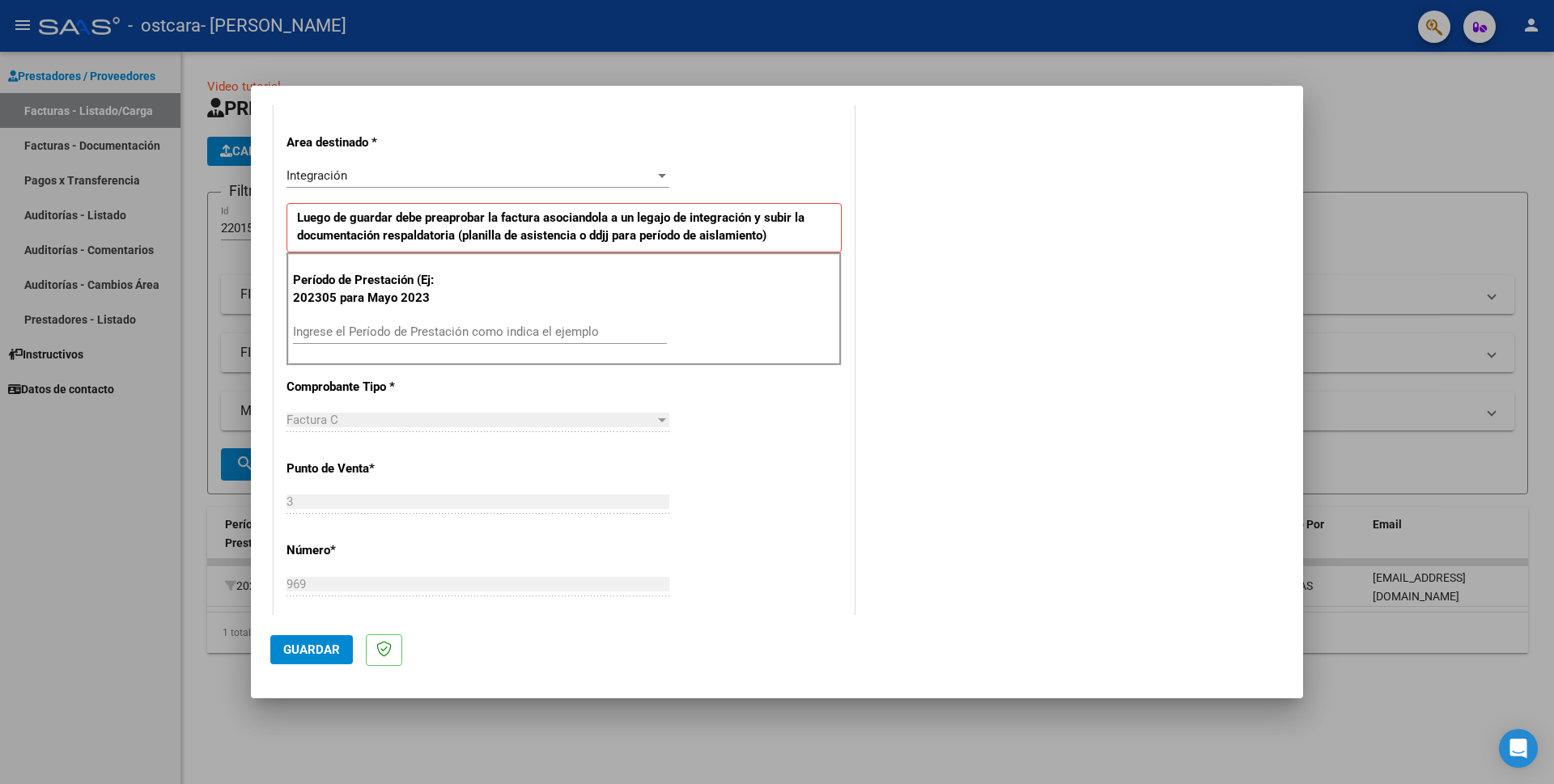
click at [312, 332] on input "Ingrese el Período de Prestación como indica el ejemplo" at bounding box center [480, 331] width 374 height 14
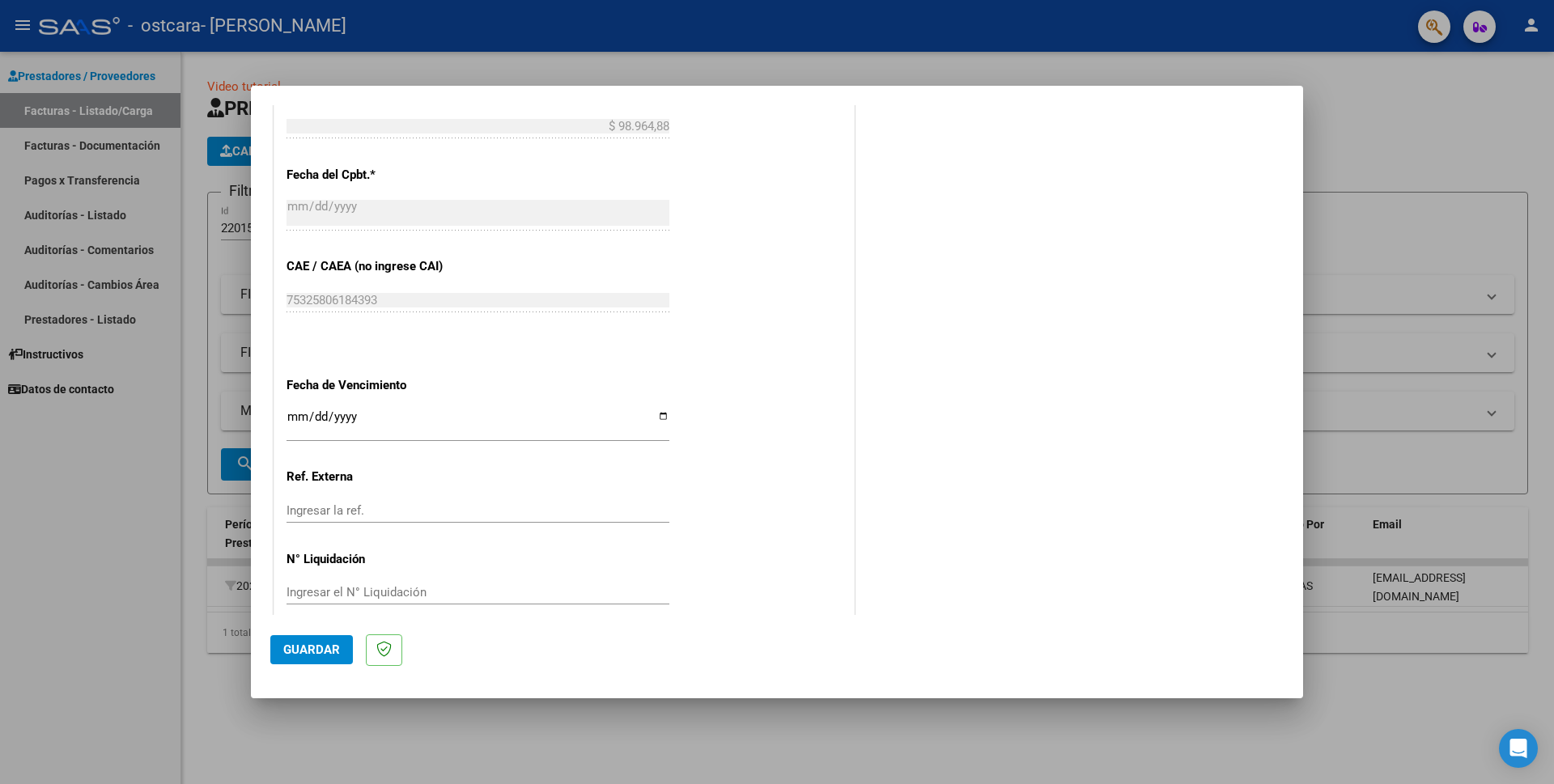
scroll to position [864, 0]
type input "202507"
click at [320, 652] on span "Guardar" at bounding box center [312, 649] width 57 height 14
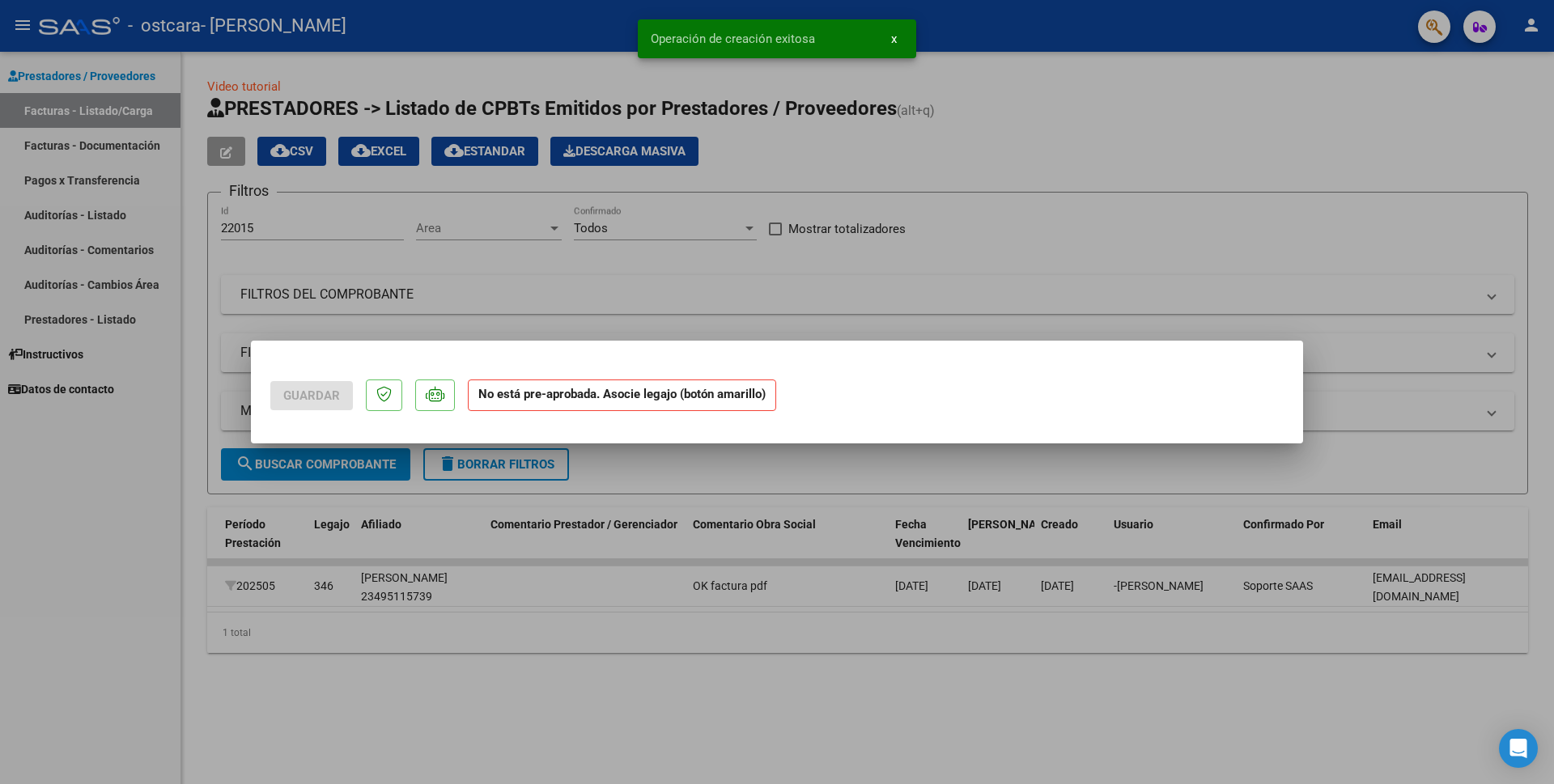
scroll to position [0, 0]
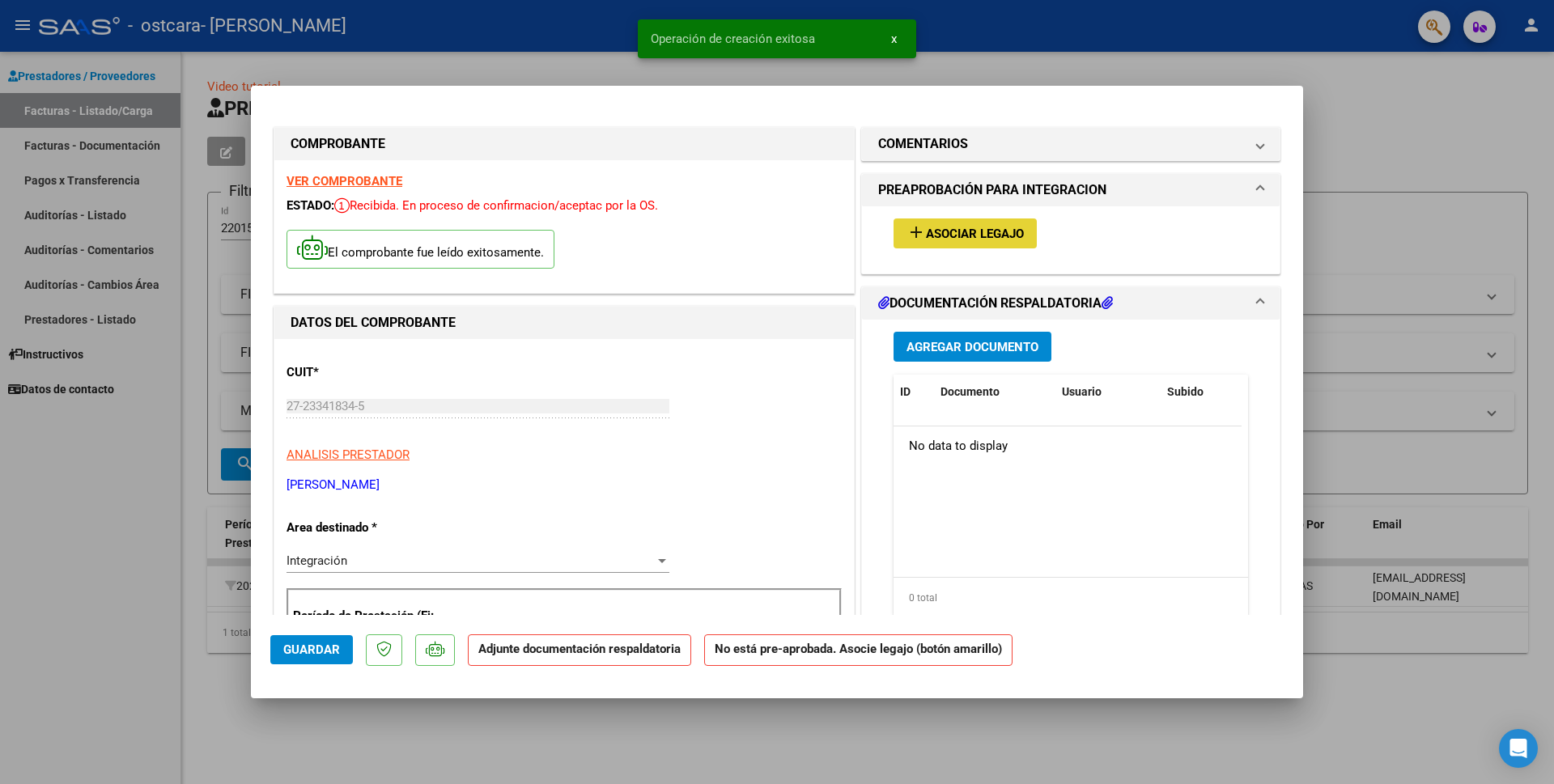
click at [909, 232] on mat-icon "add" at bounding box center [916, 232] width 19 height 19
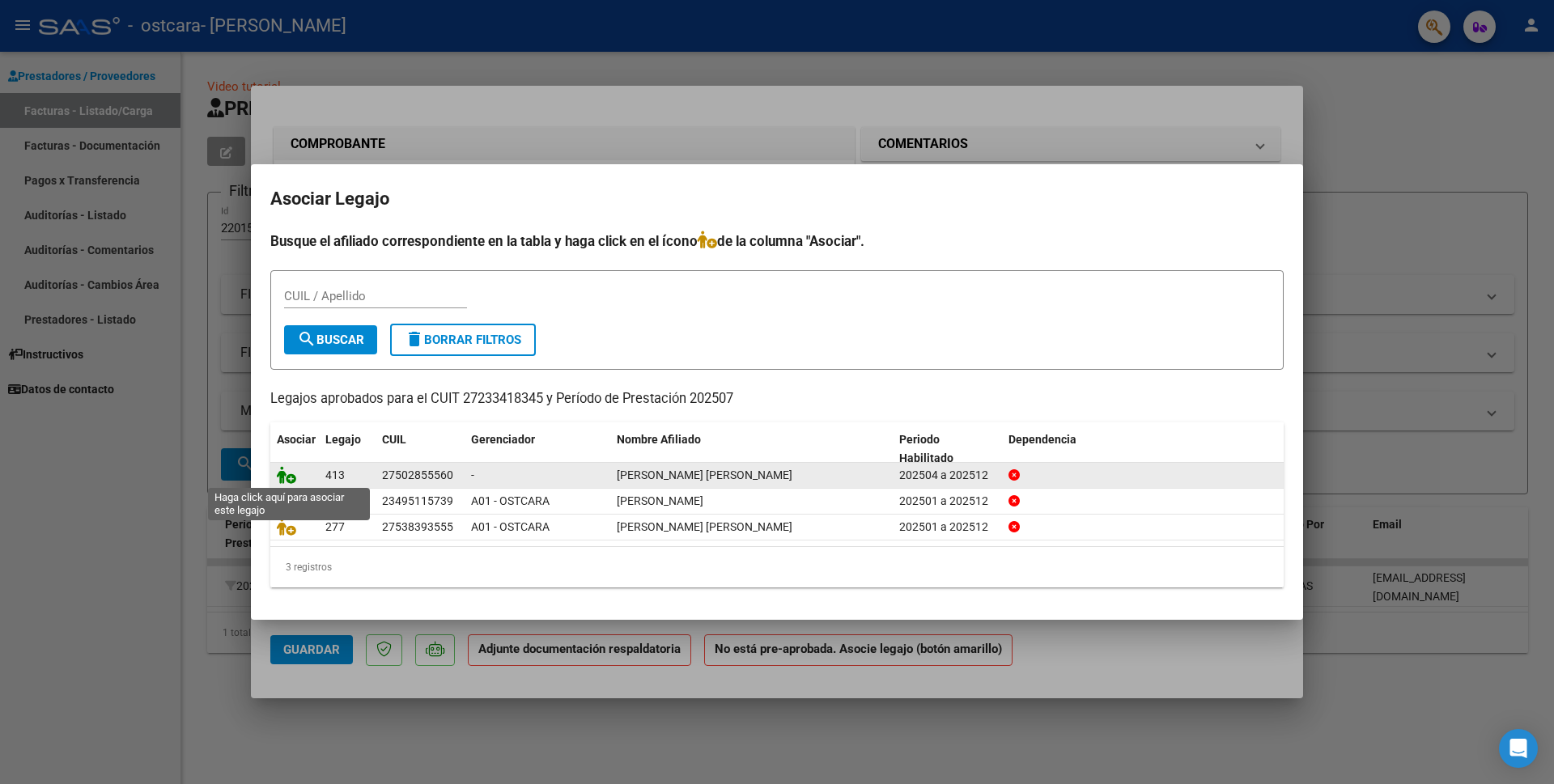
click at [287, 477] on icon at bounding box center [286, 475] width 19 height 18
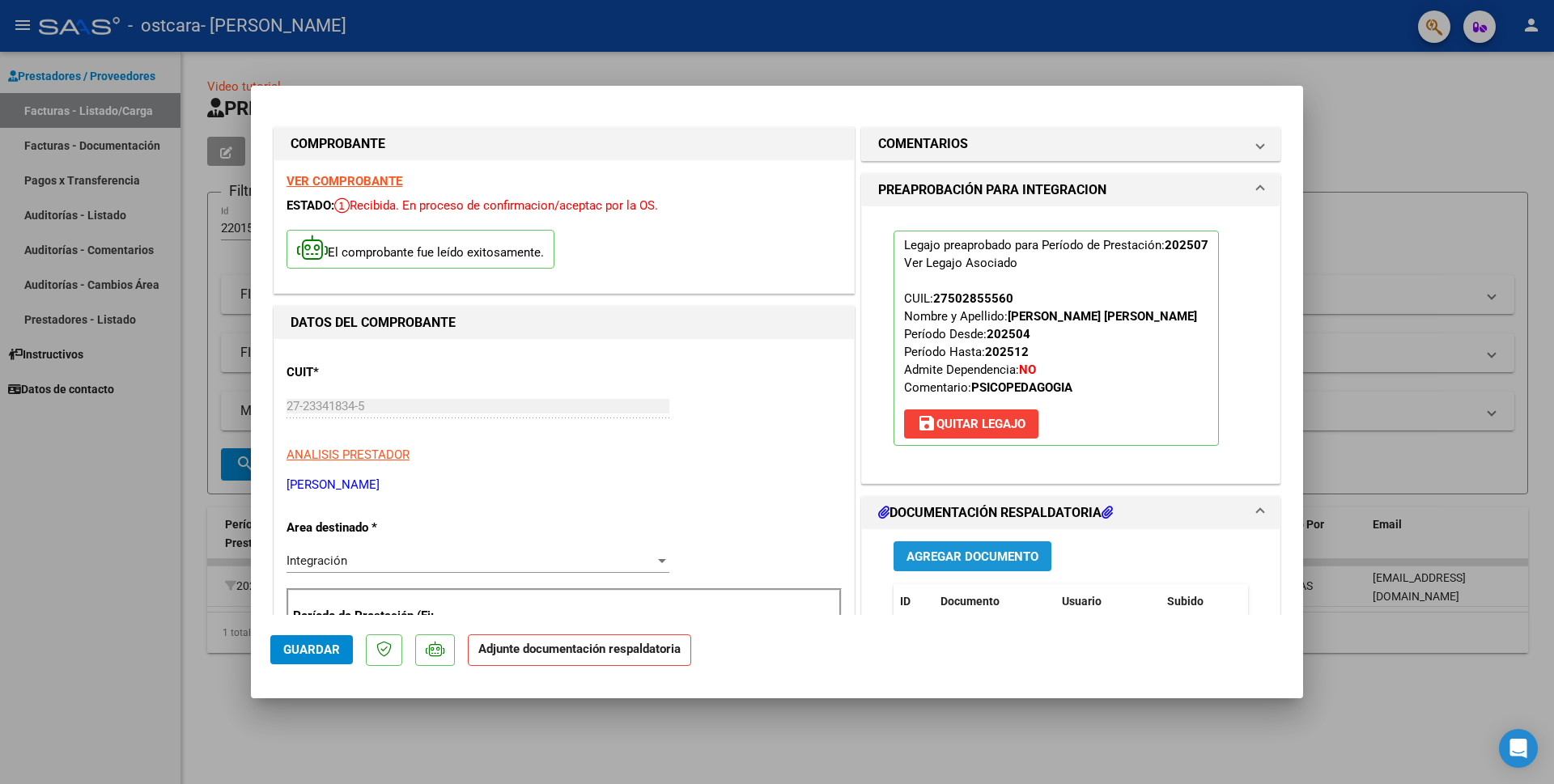
click at [924, 557] on span "Agregar Documento" at bounding box center [973, 557] width 132 height 14
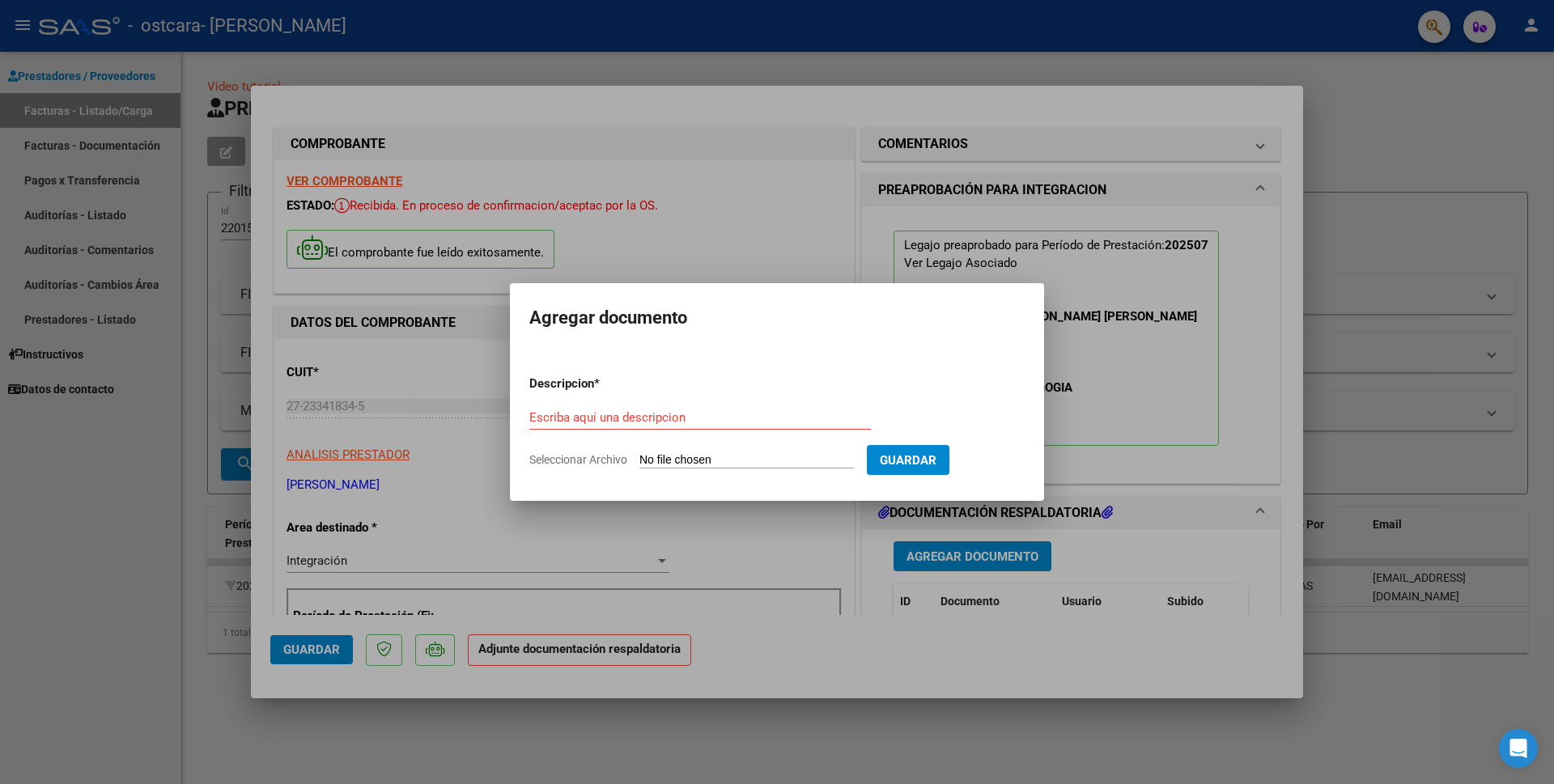
click at [537, 409] on div "Escriba aquí una descripcion" at bounding box center [700, 417] width 342 height 24
type input "asistencia Mayra Lencina Duarte Julio/25"
click at [623, 461] on span "Seleccionar Archivo" at bounding box center [578, 459] width 98 height 13
click at [639, 461] on input "Seleccionar Archivo" at bounding box center [746, 461] width 215 height 15
click at [658, 462] on input "Seleccionar Archivo" at bounding box center [746, 461] width 215 height 15
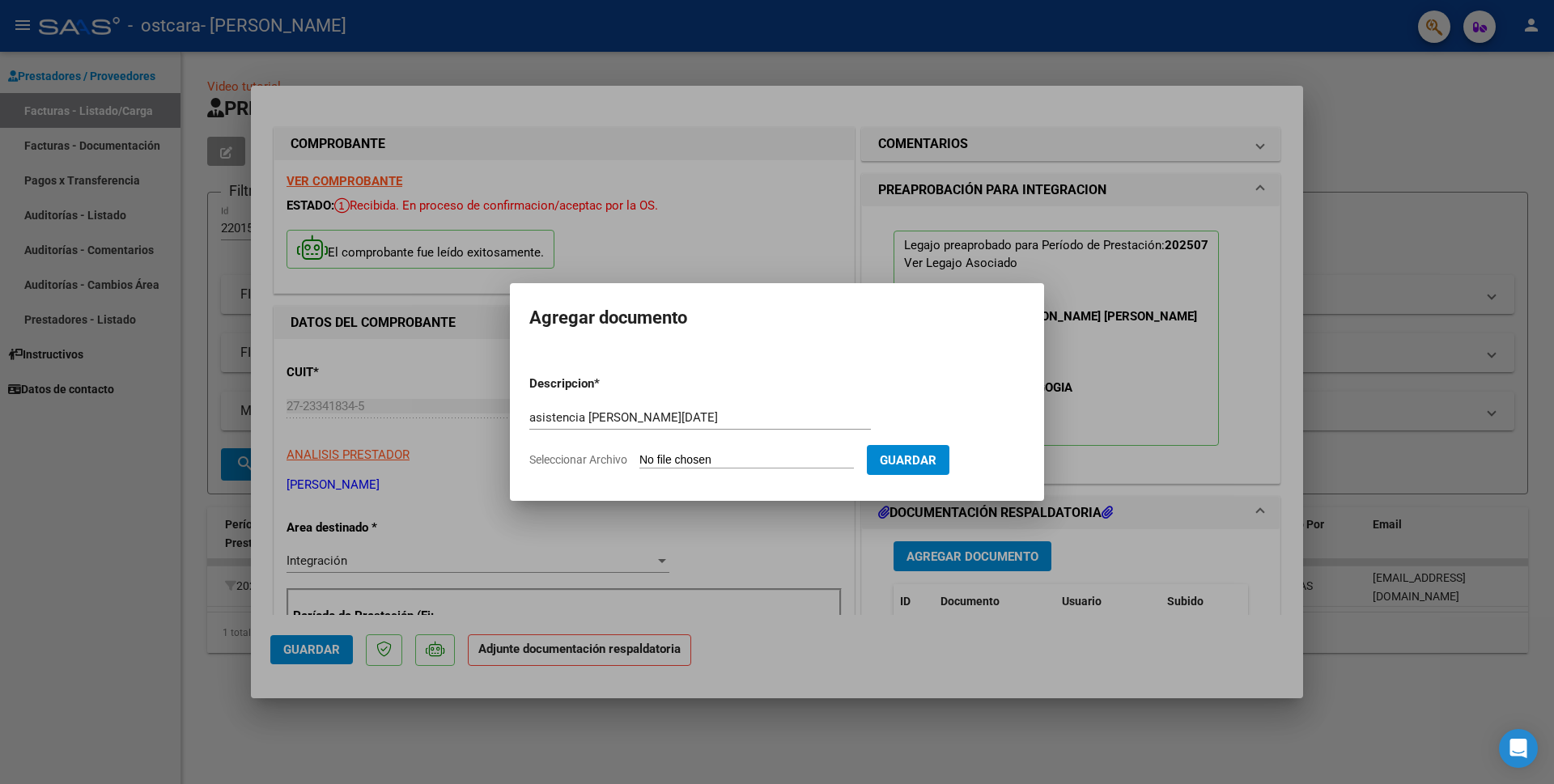
type input "C:\fakepath\Asís mayraLD julio (1).pdf"
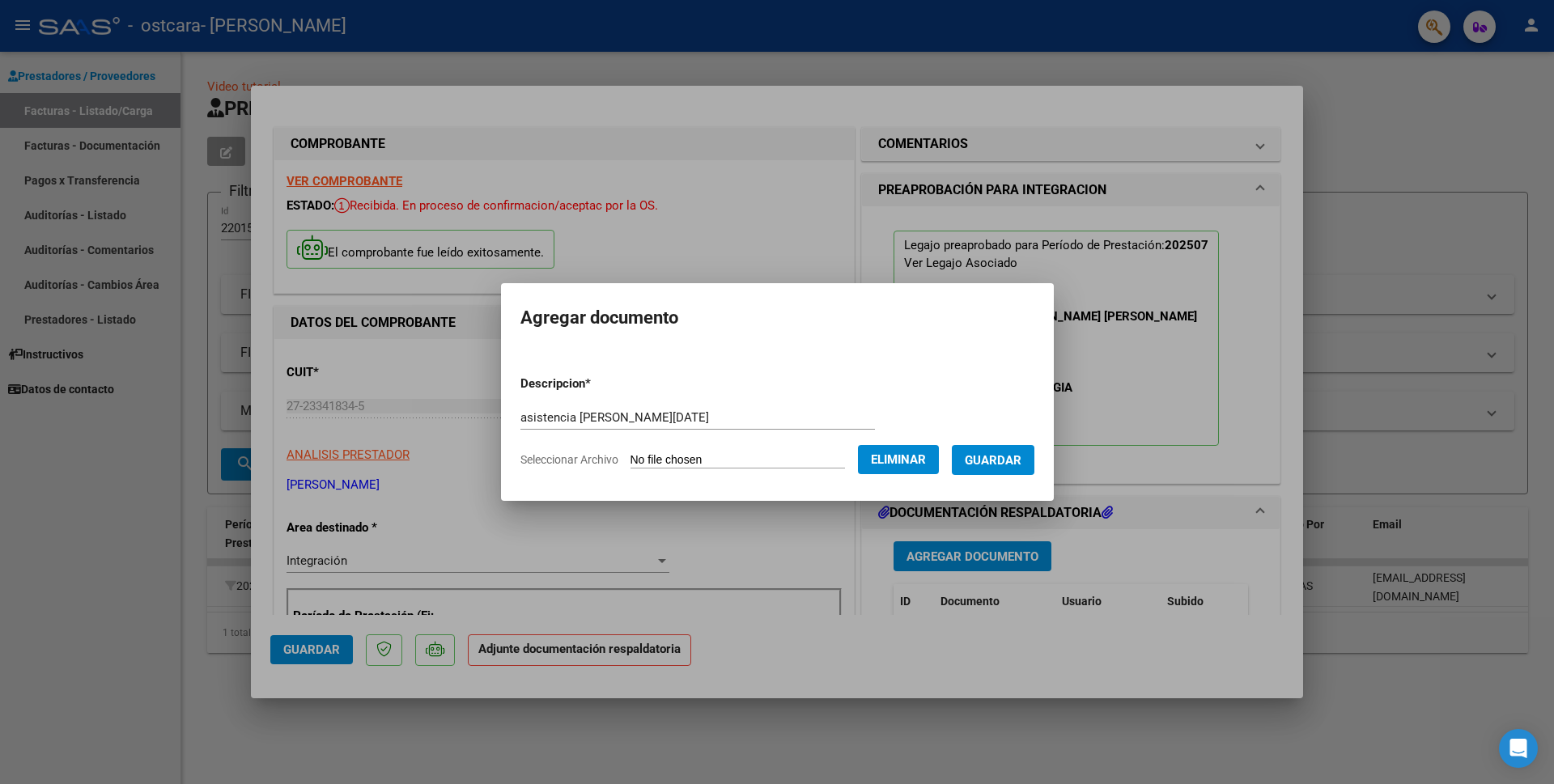
click at [987, 459] on span "Guardar" at bounding box center [993, 460] width 57 height 14
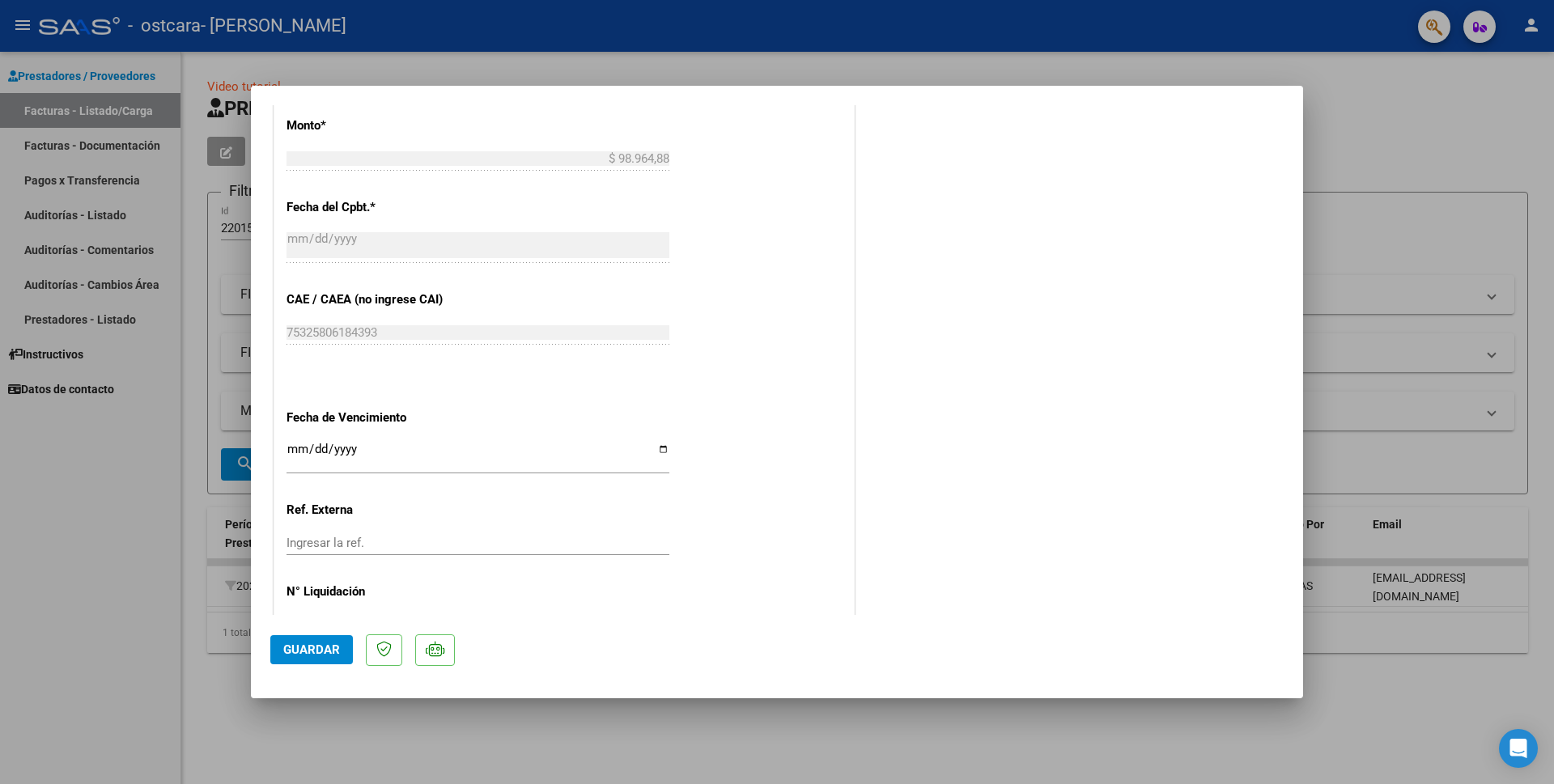
scroll to position [919, 0]
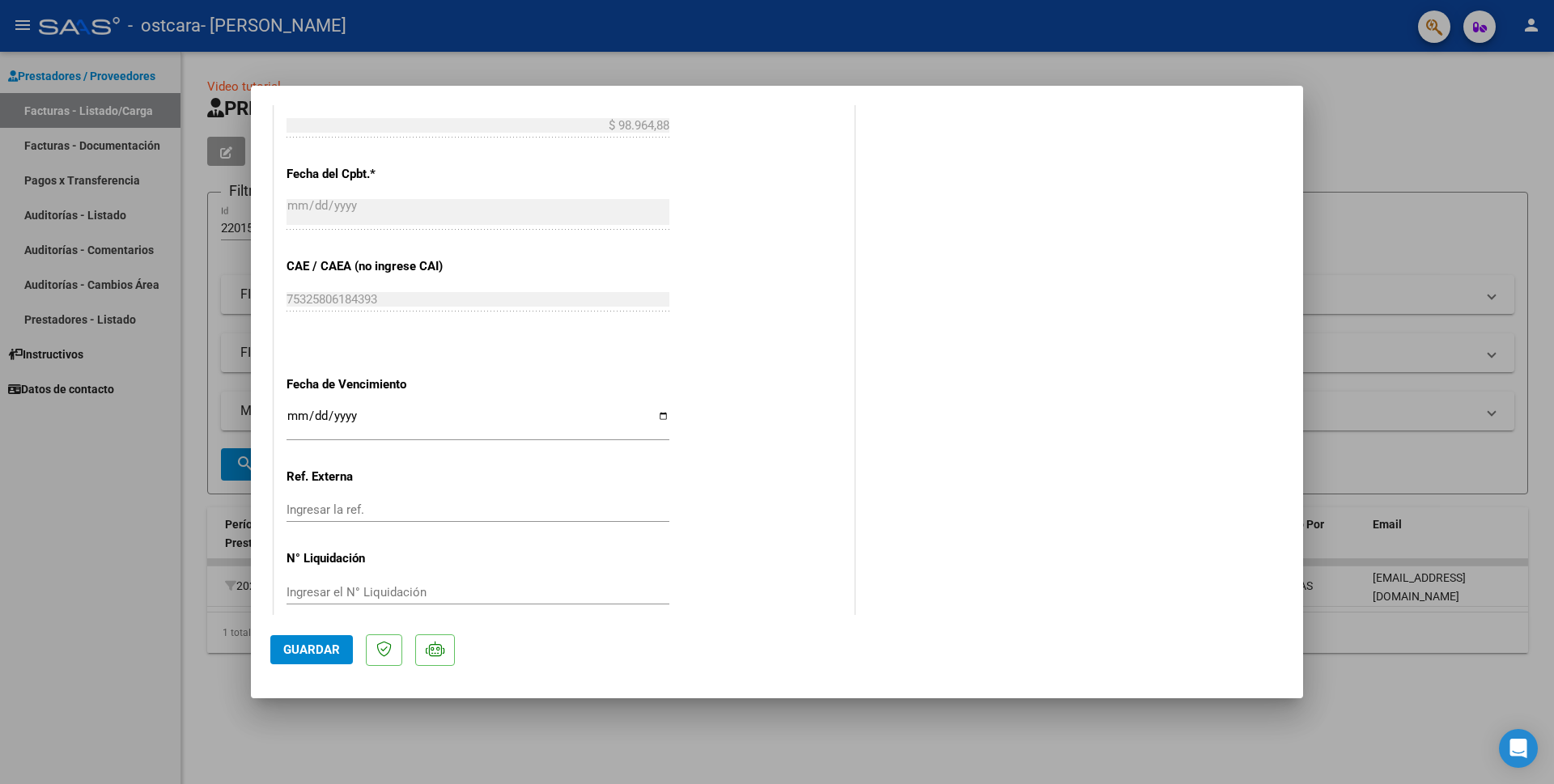
click at [308, 651] on span "Guardar" at bounding box center [312, 649] width 57 height 14
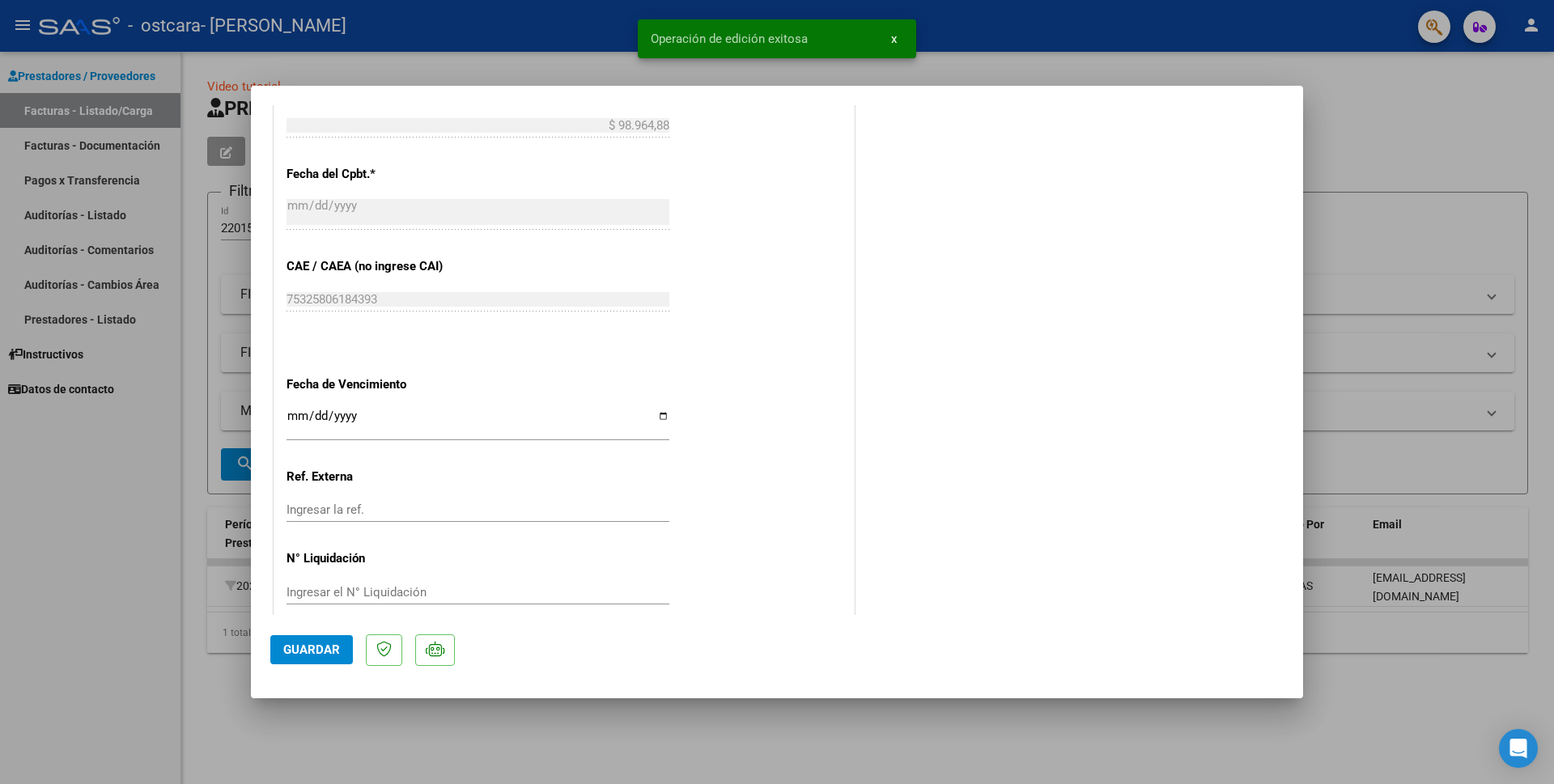
click at [1399, 141] on div at bounding box center [777, 392] width 1554 height 784
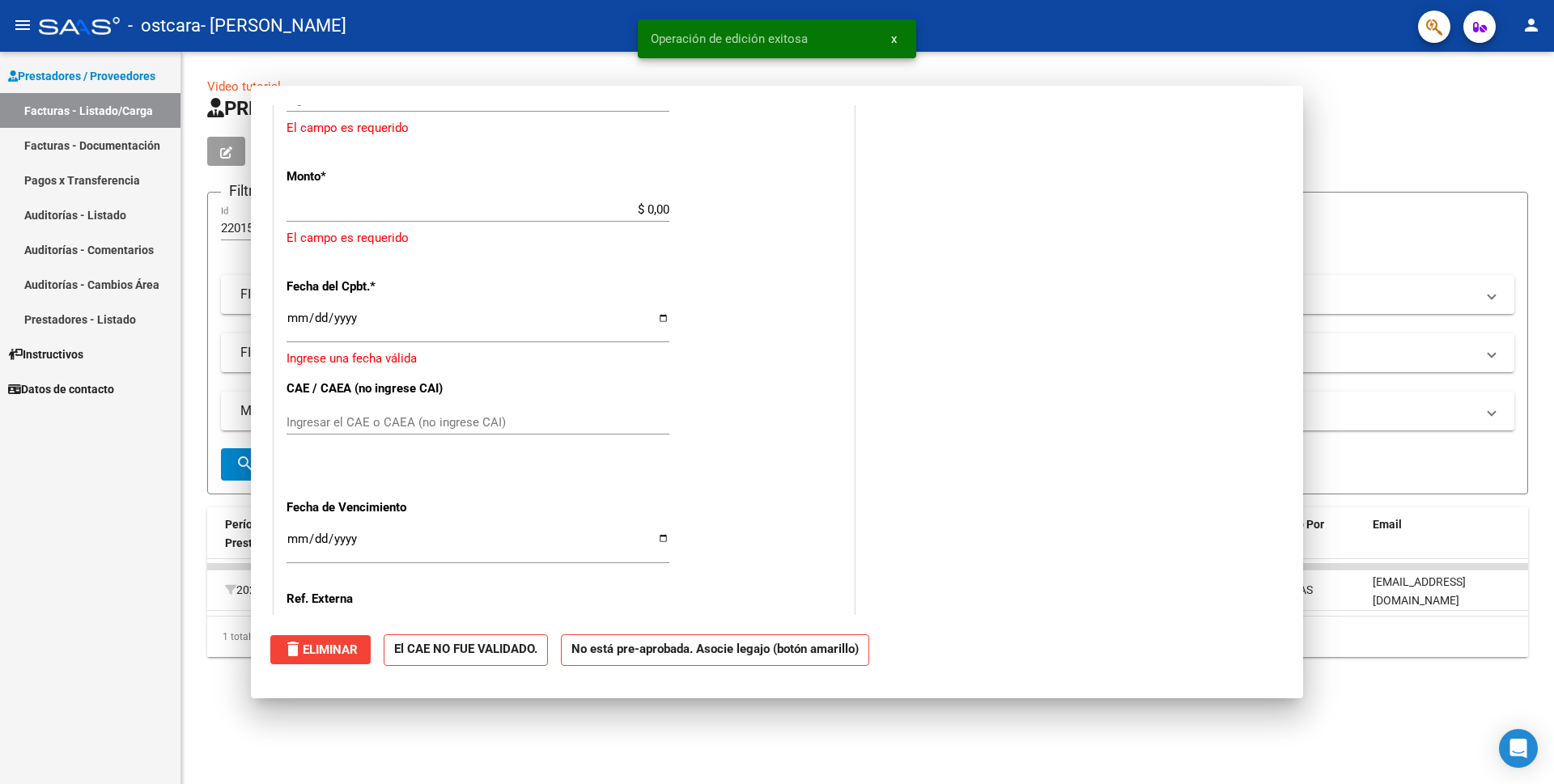
scroll to position [0, 0]
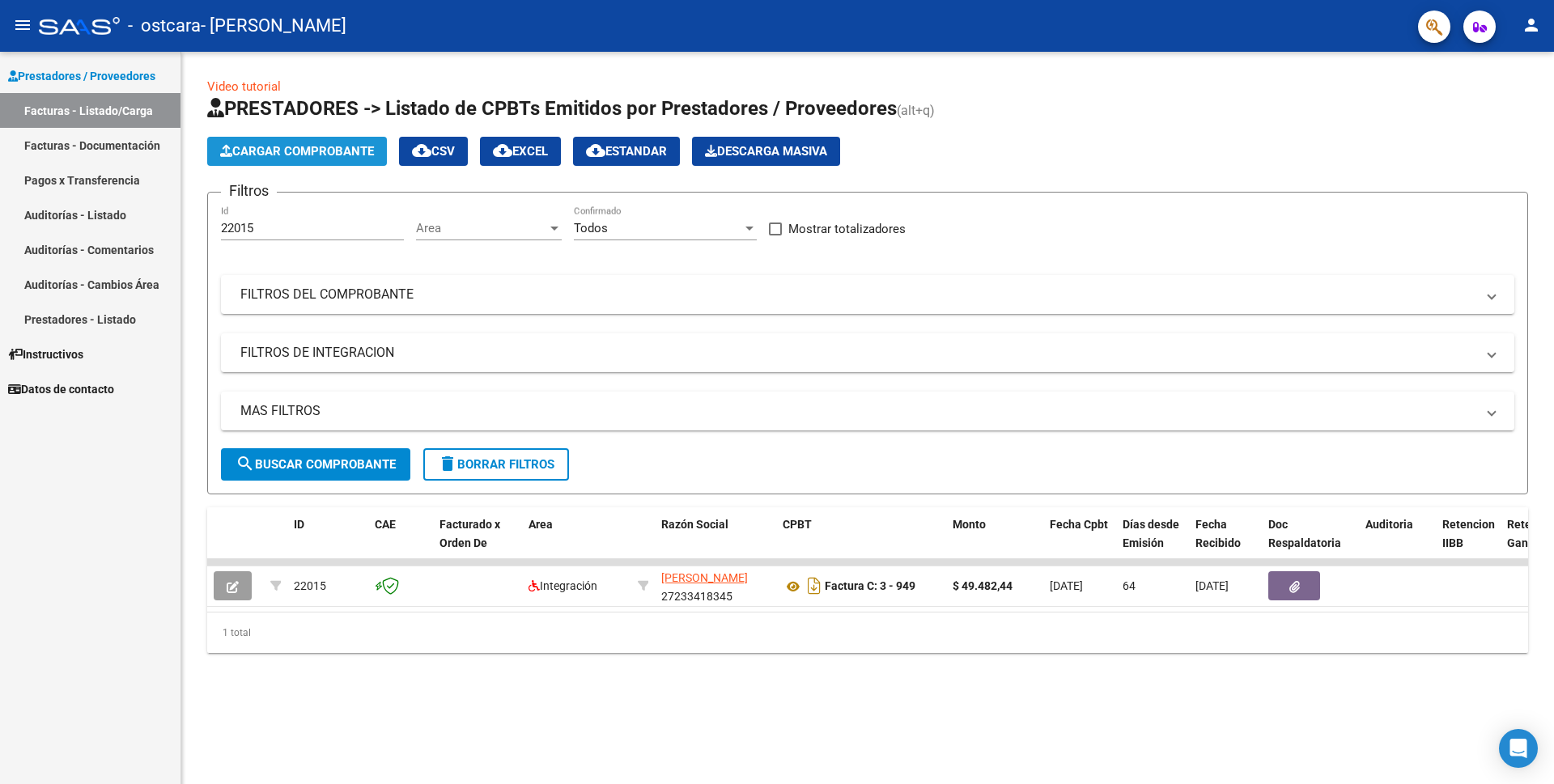
click at [294, 152] on span "Cargar Comprobante" at bounding box center [297, 150] width 154 height 14
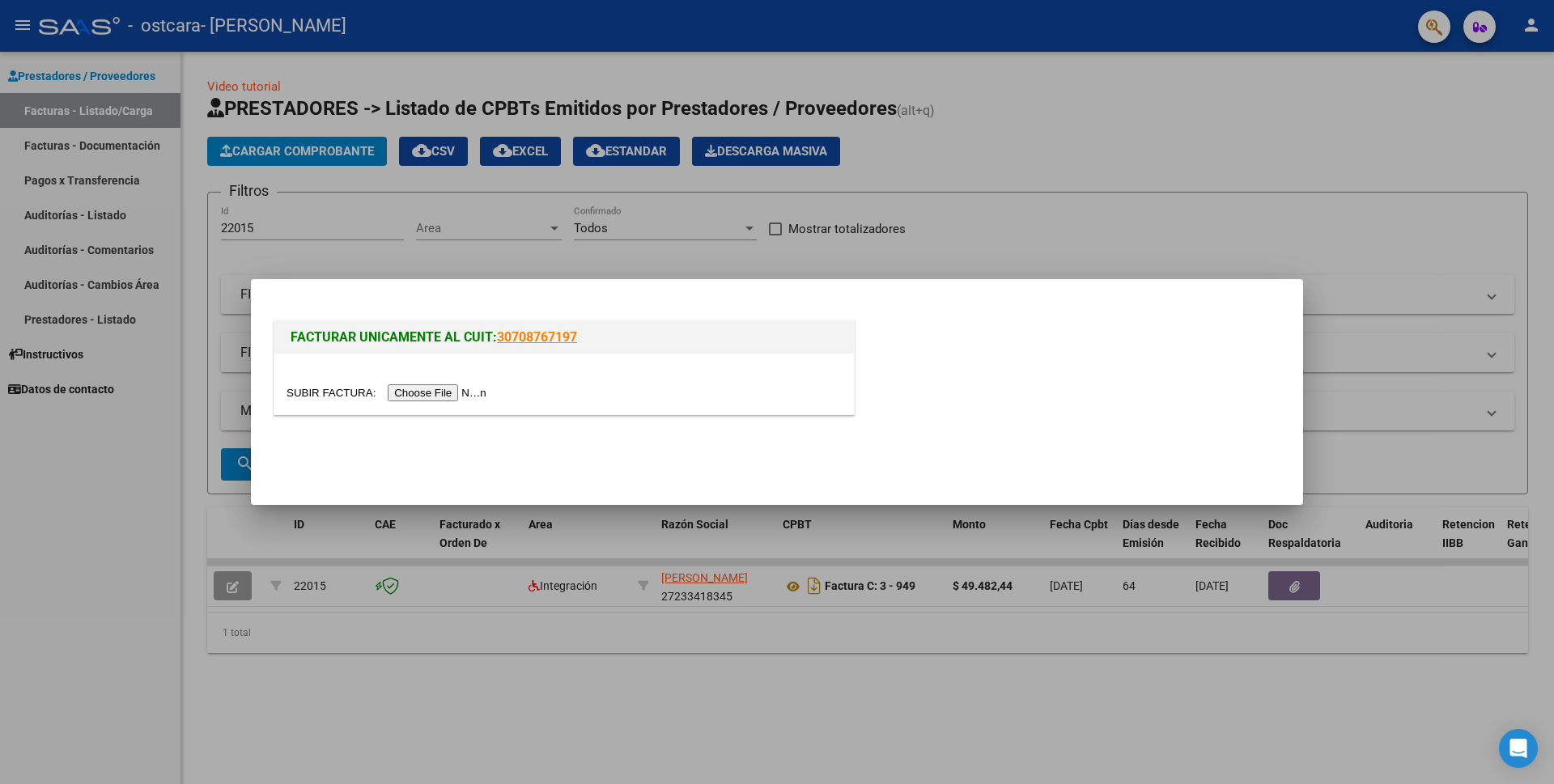
click at [413, 397] on input "file" at bounding box center [389, 393] width 205 height 17
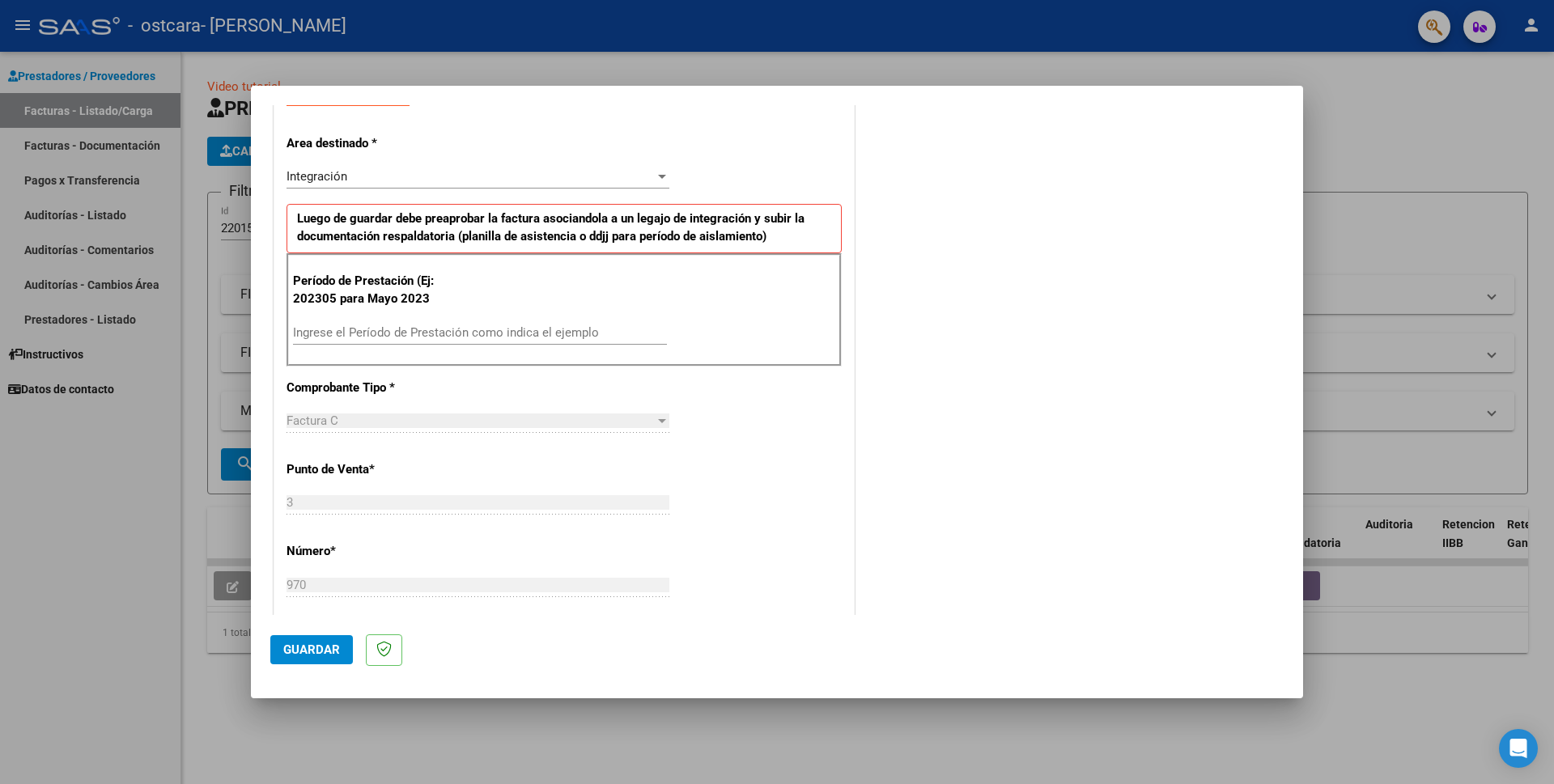
scroll to position [323, 0]
click at [304, 332] on input "Ingrese el Período de Prestación como indica el ejemplo" at bounding box center [480, 331] width 374 height 14
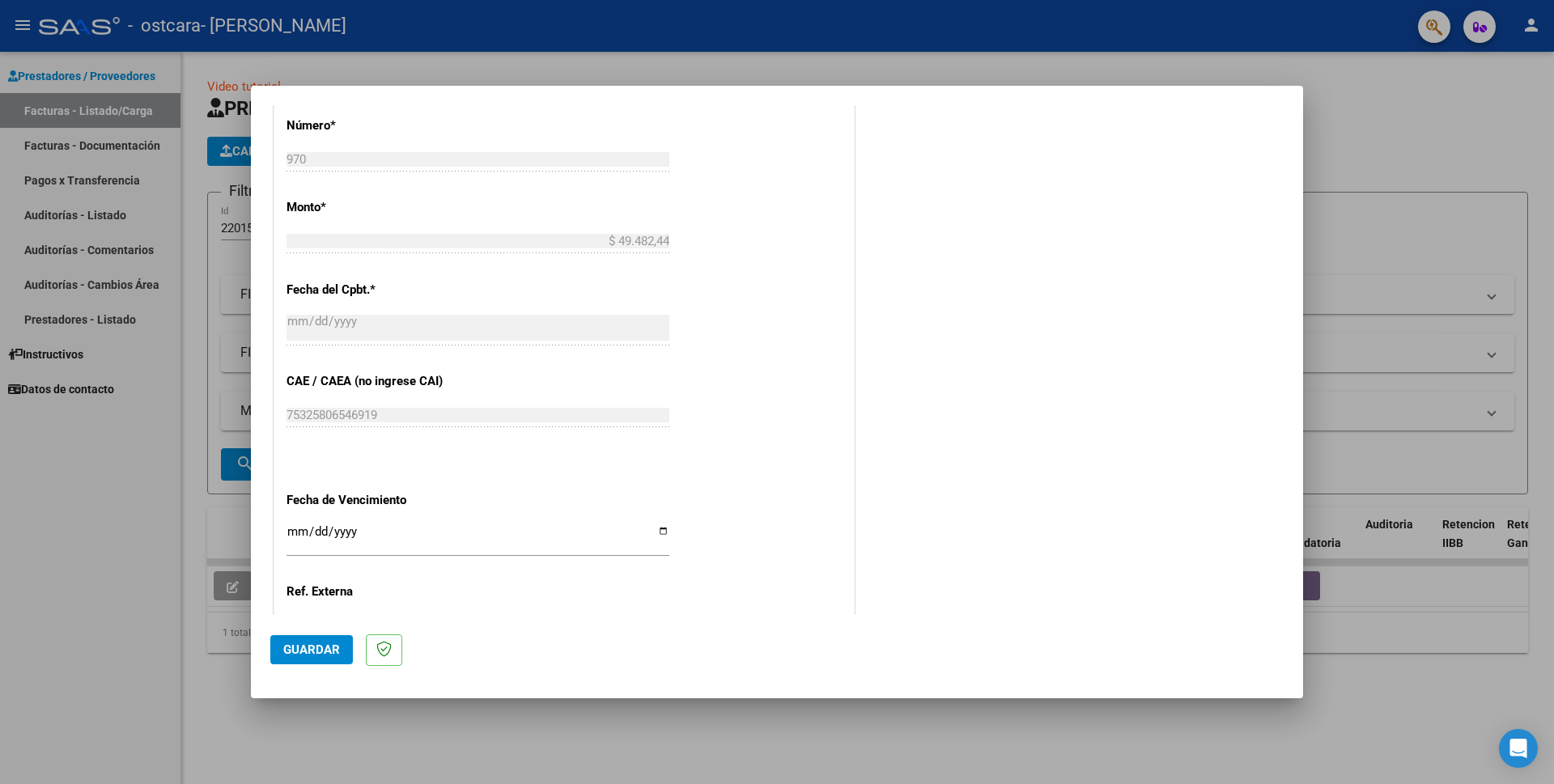
scroll to position [864, 0]
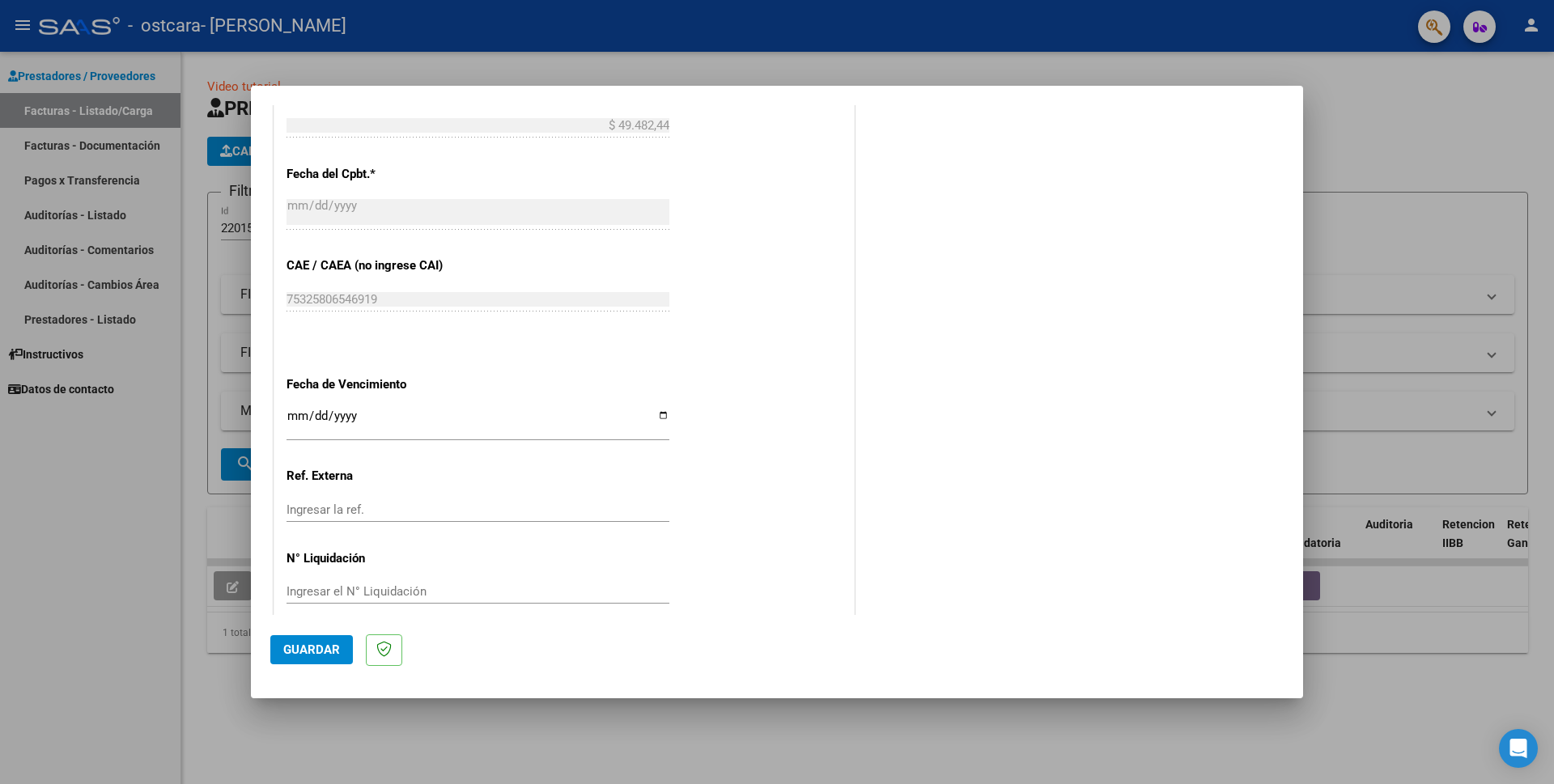
type input "202507"
click at [307, 649] on span "Guardar" at bounding box center [312, 649] width 57 height 14
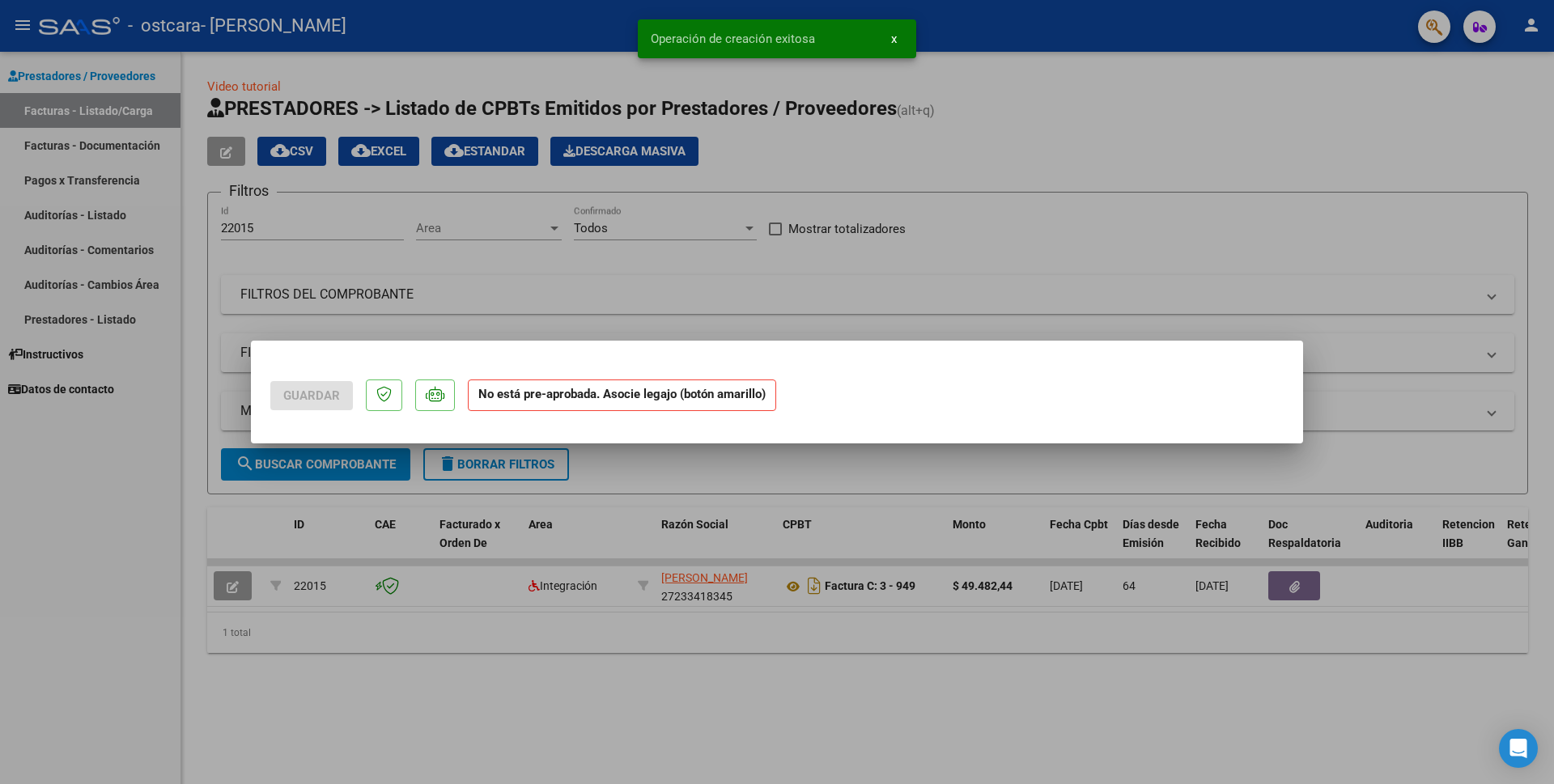
scroll to position [0, 0]
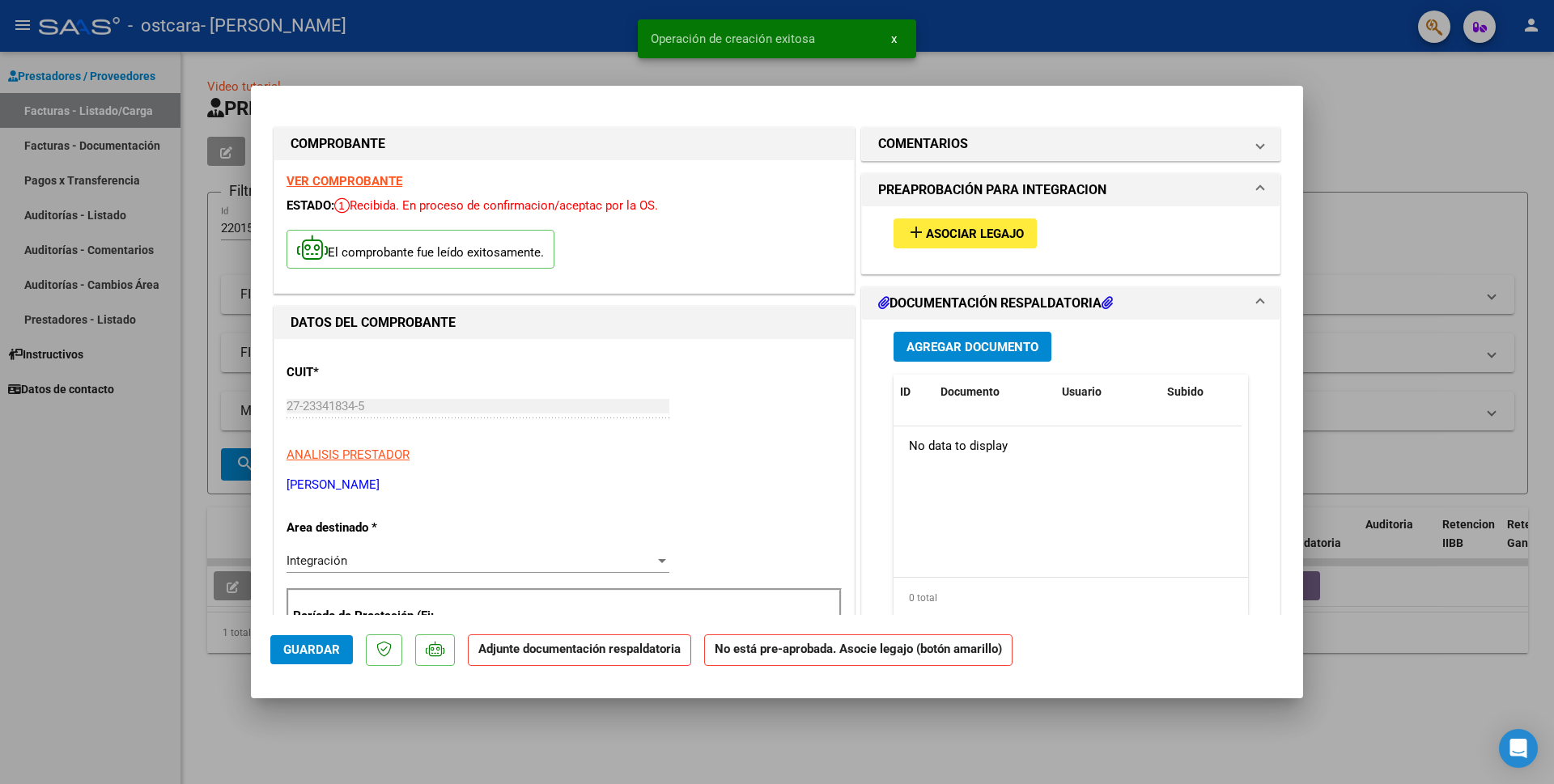
click at [907, 230] on mat-icon "add" at bounding box center [916, 232] width 19 height 19
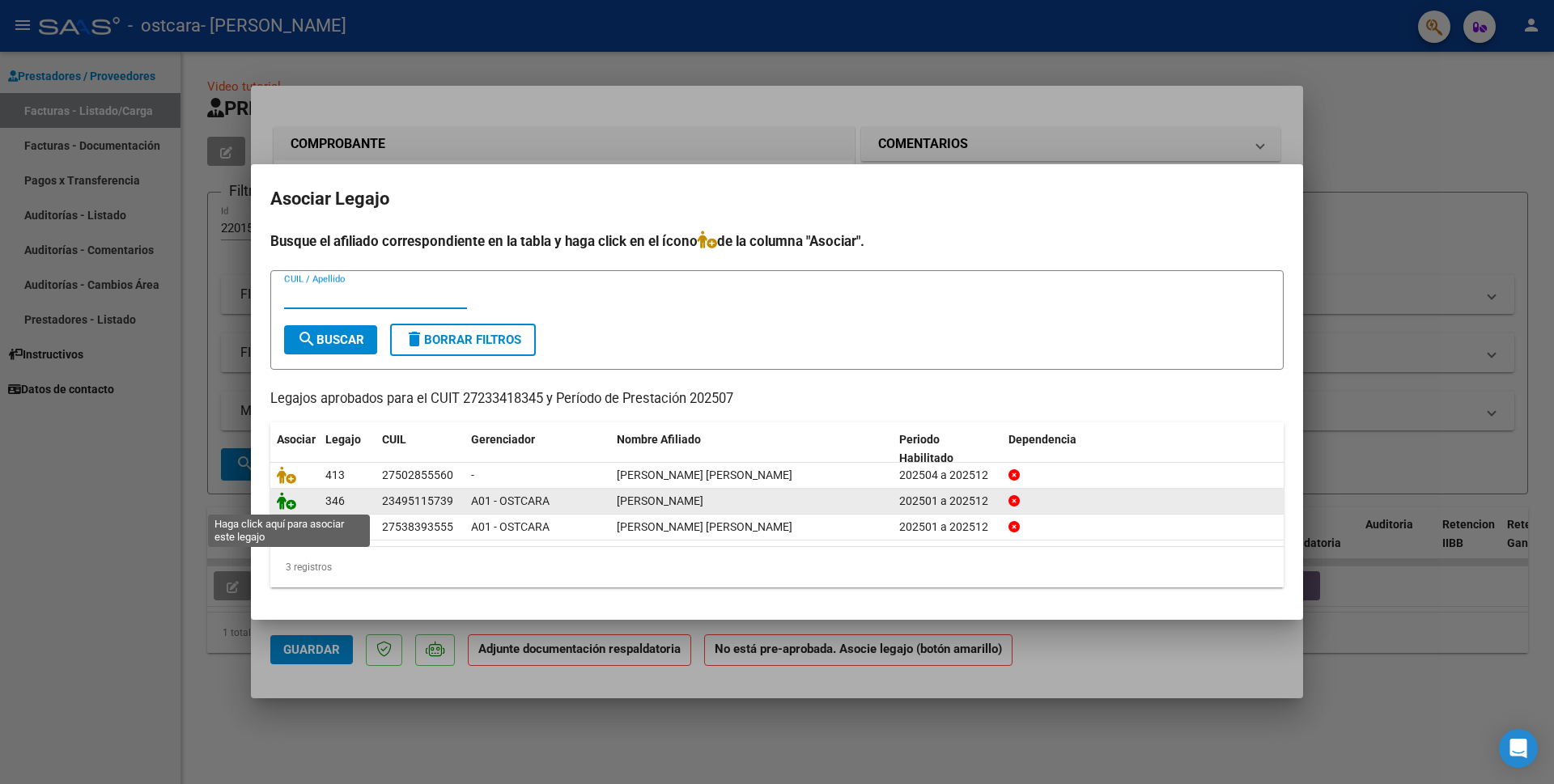
click at [288, 504] on icon at bounding box center [286, 501] width 19 height 18
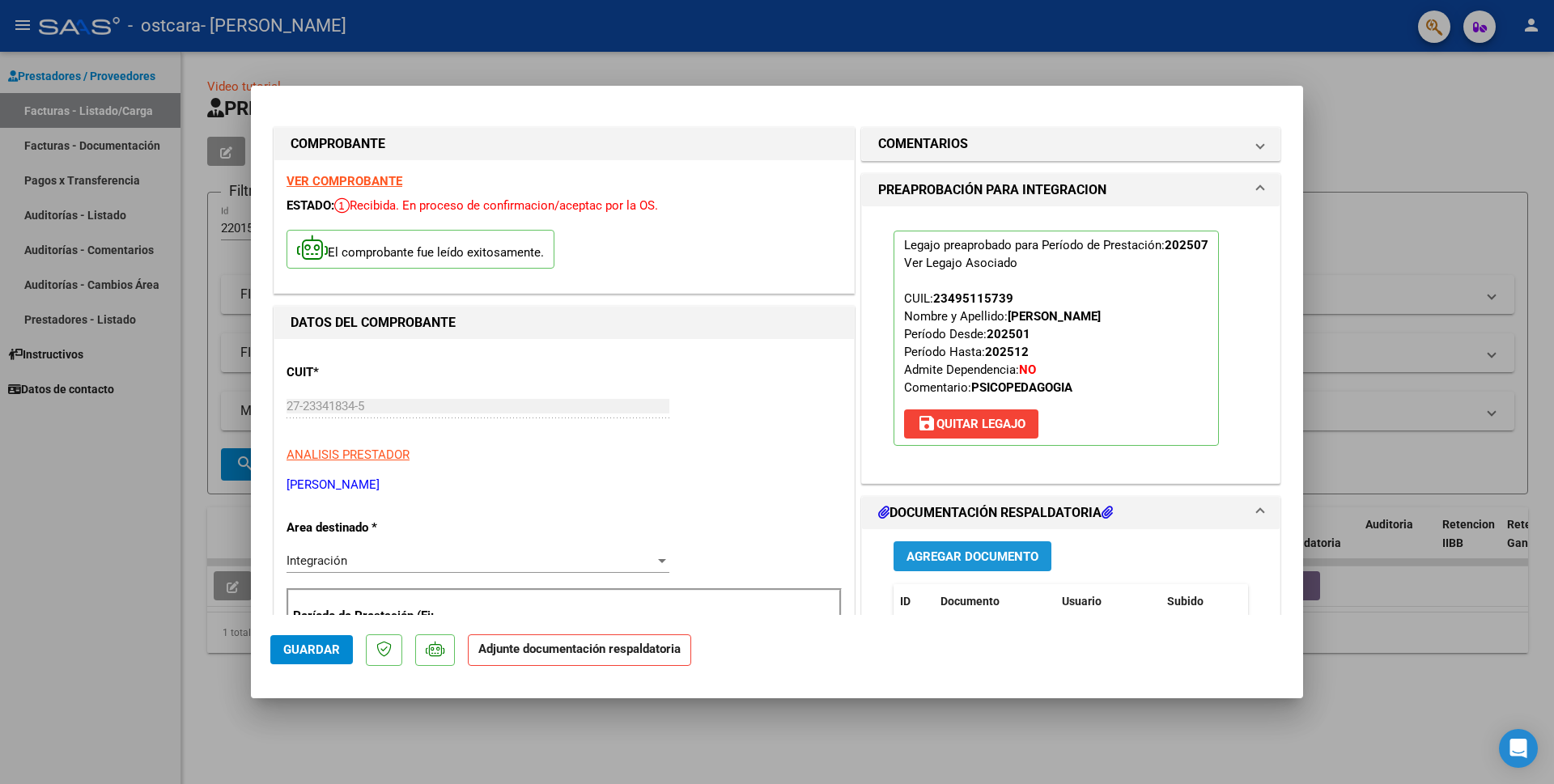
click at [955, 559] on span "Agregar Documento" at bounding box center [973, 557] width 132 height 14
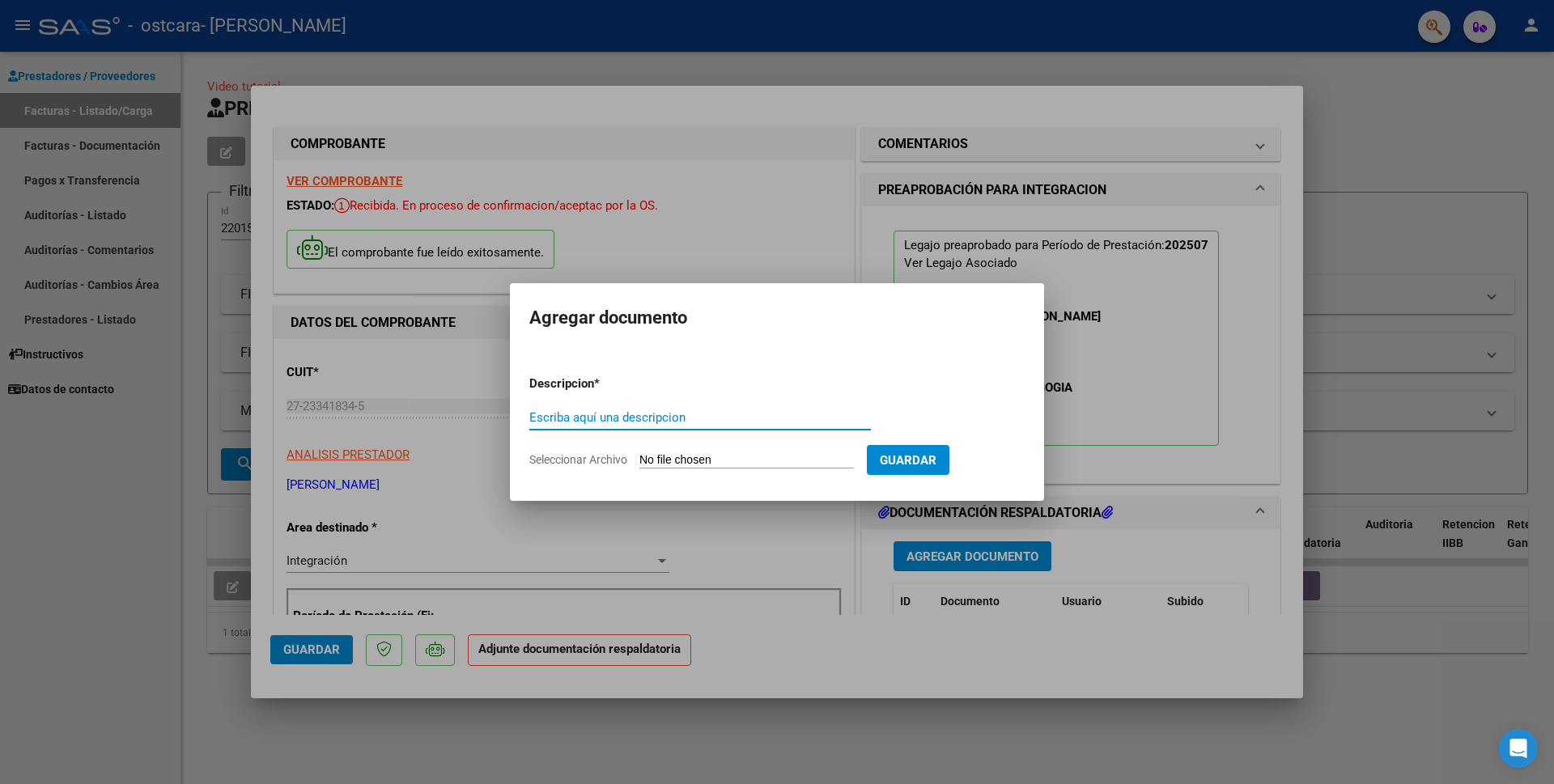
click at [549, 421] on input "Escriba aquí una descripcion" at bounding box center [700, 417] width 342 height 14
type input "asistencia [PERSON_NAME][DATE]"
click at [681, 459] on input "Seleccionar Archivo" at bounding box center [746, 461] width 215 height 15
type input "C:\fakepath\Asís [PERSON_NAME] [DATE].pdf"
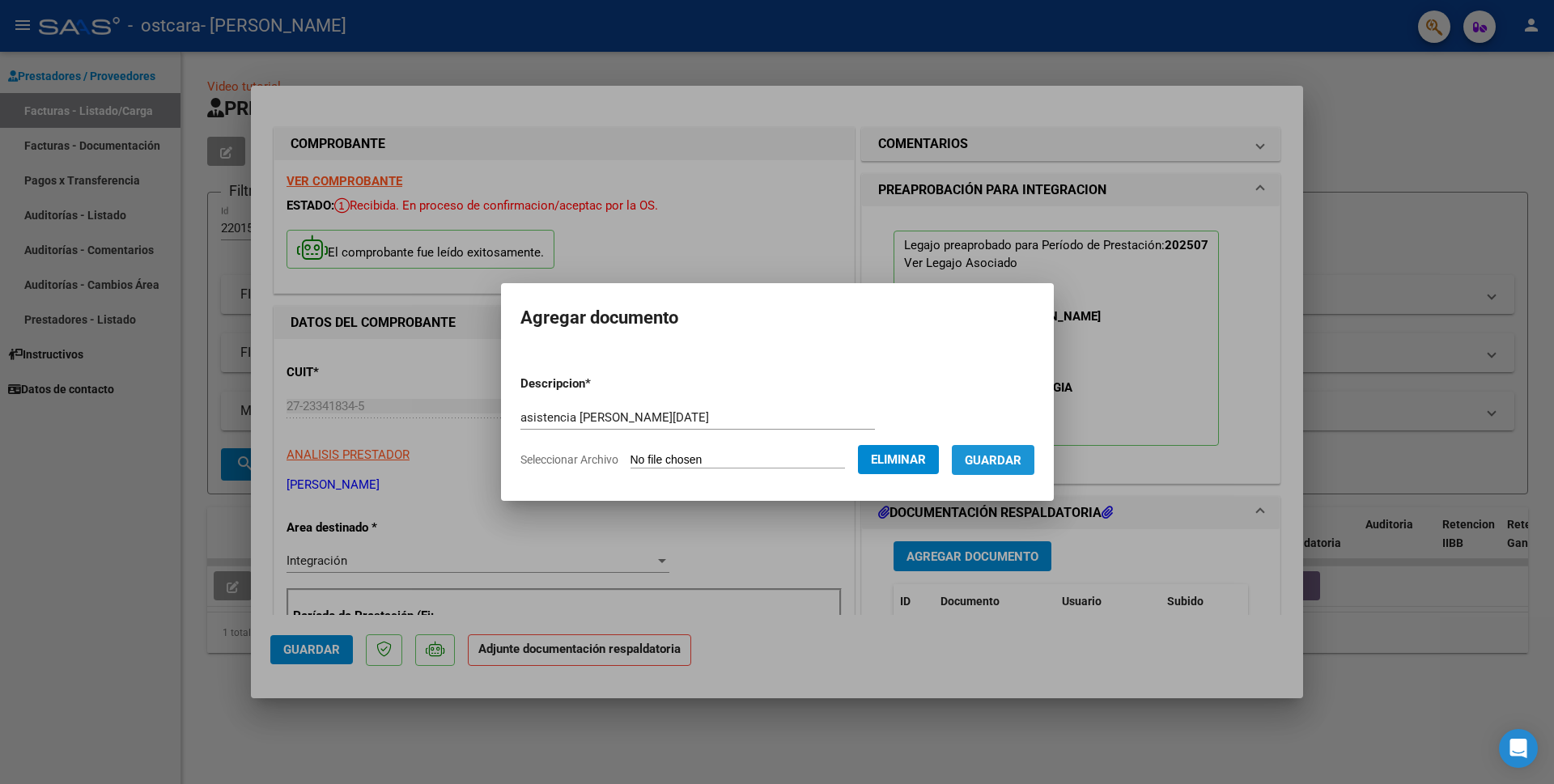
click at [996, 457] on span "Guardar" at bounding box center [993, 460] width 57 height 14
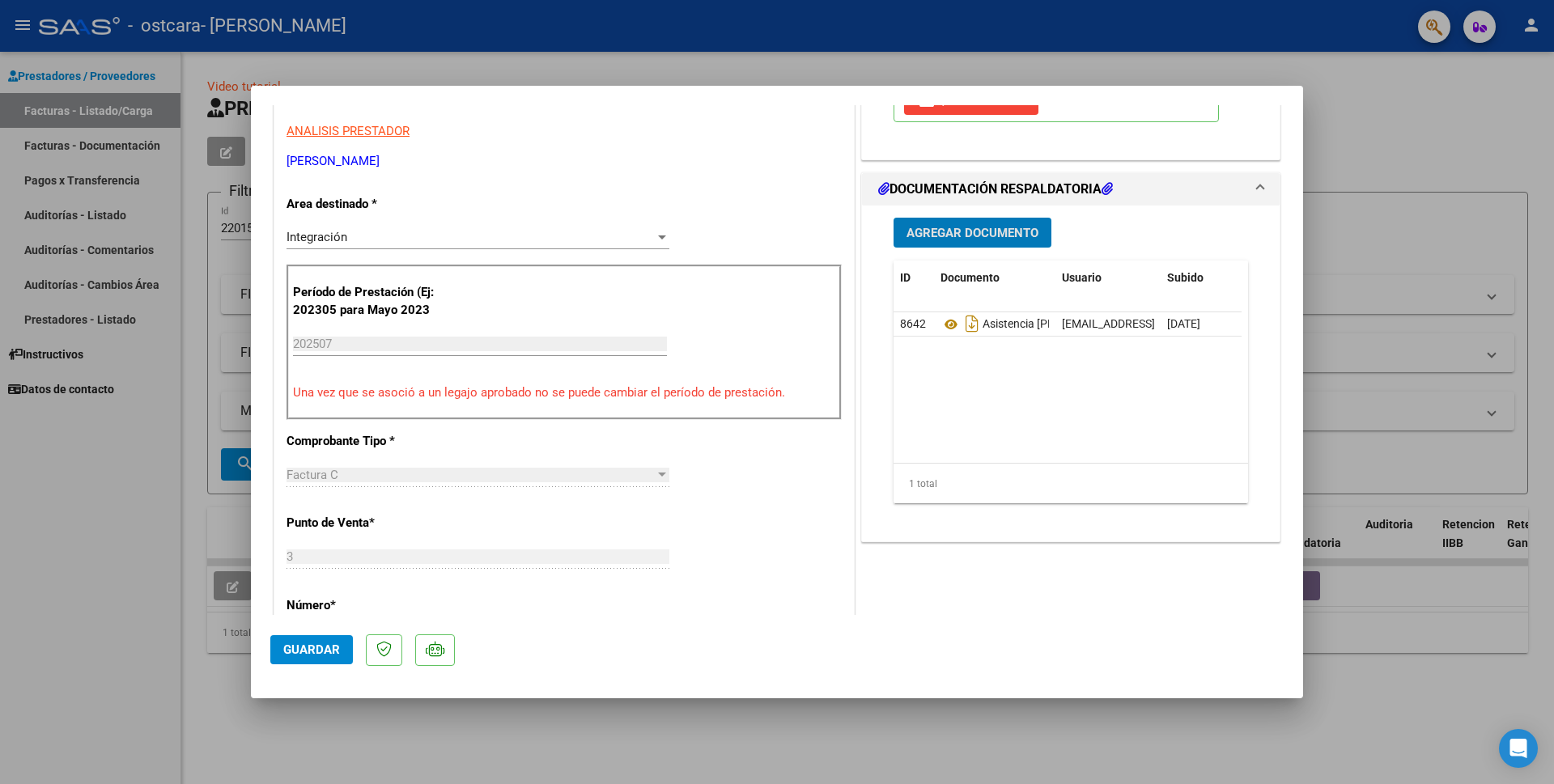
scroll to position [405, 0]
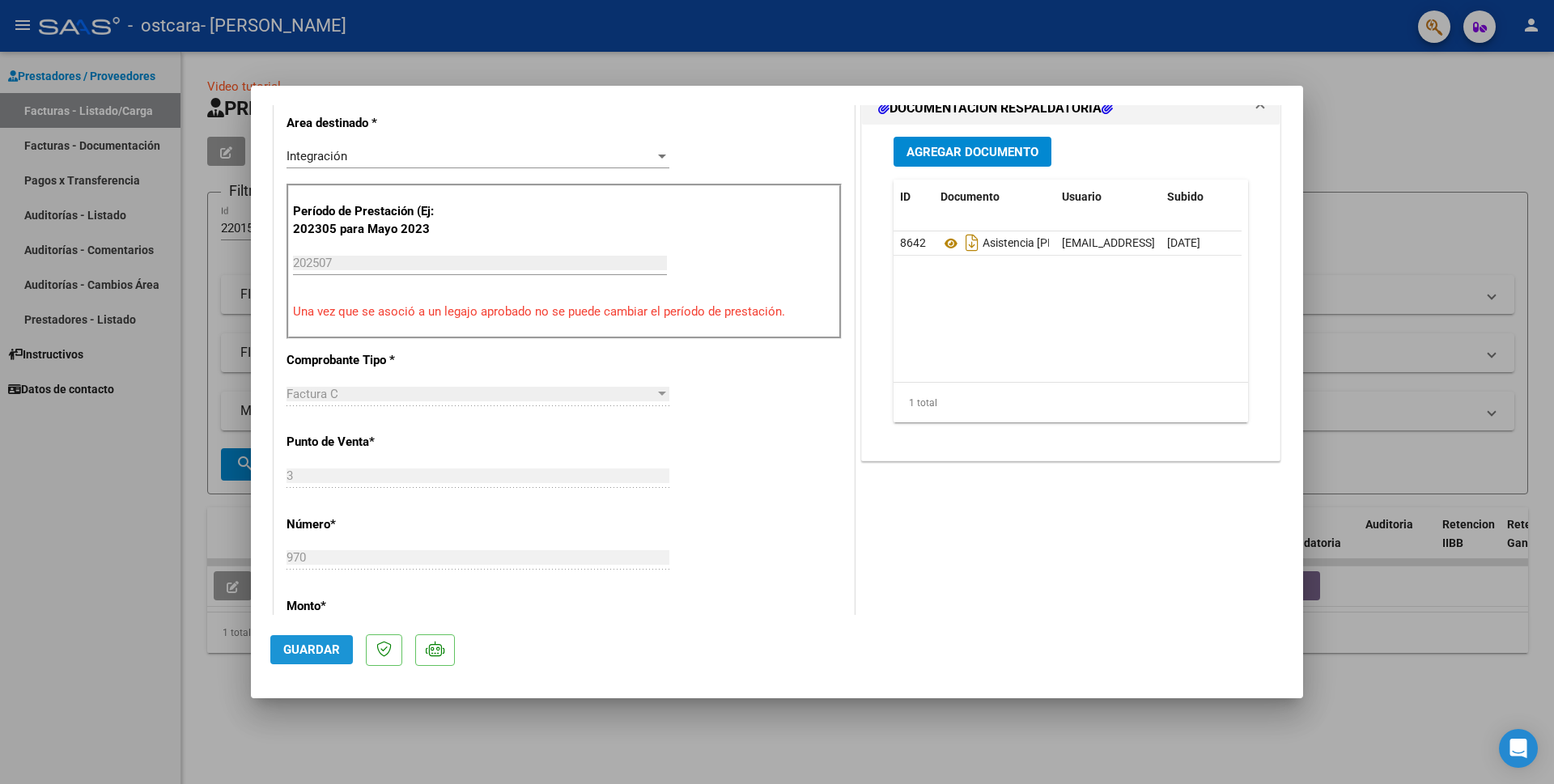
click at [305, 647] on span "Guardar" at bounding box center [312, 649] width 57 height 14
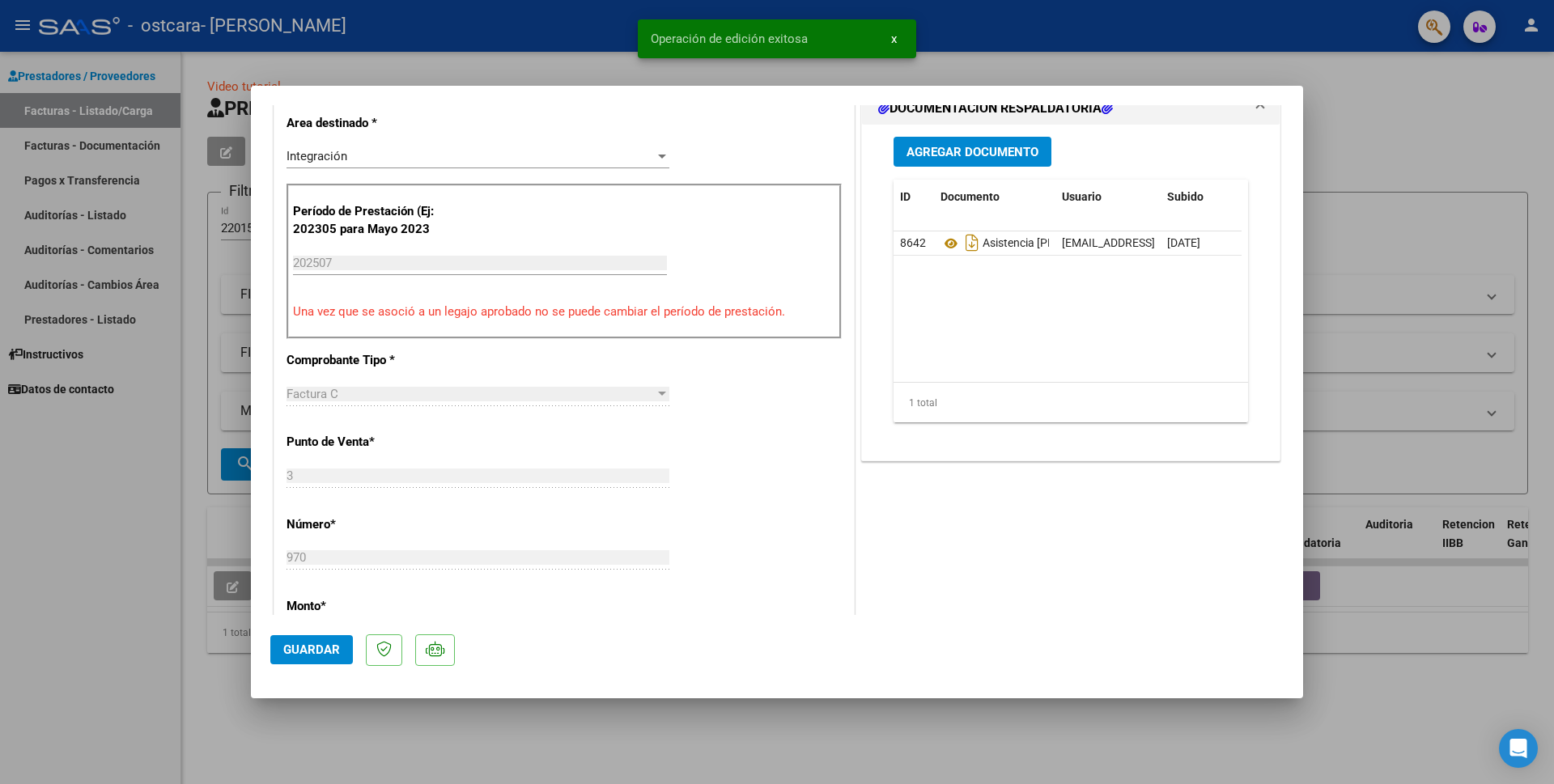
click at [306, 649] on span "Guardar" at bounding box center [312, 649] width 57 height 14
click at [1431, 115] on div at bounding box center [777, 392] width 1554 height 784
